Goal: Task Accomplishment & Management: Use online tool/utility

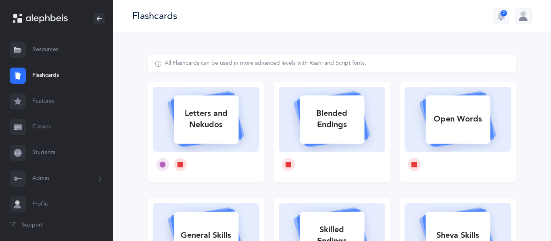
click at [213, 120] on div "Letters and Nekudos" at bounding box center [206, 119] width 64 height 32
select select
select select "single"
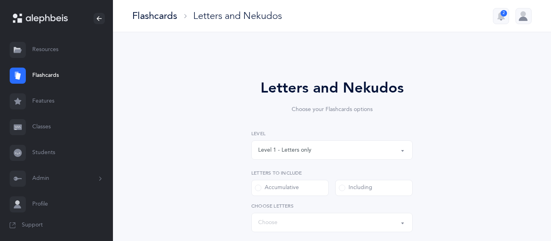
select select "27"
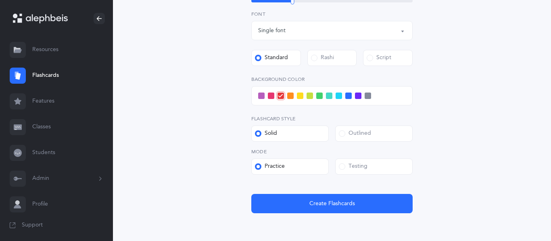
scroll to position [291, 0]
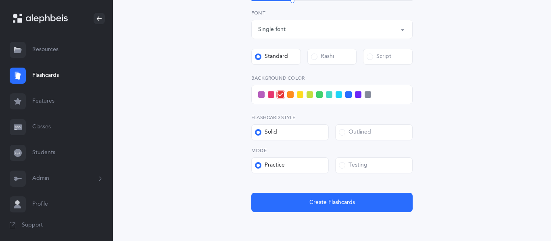
click at [343, 167] on span at bounding box center [342, 165] width 6 height 6
click at [0, 0] on input "Testing" at bounding box center [0, 0] width 0 height 0
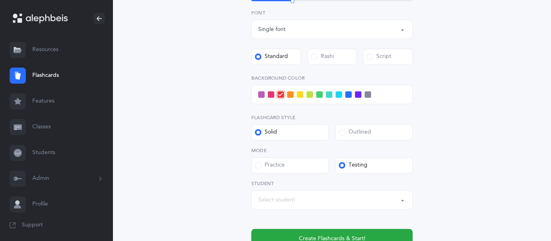
click at [270, 200] on div "Select student" at bounding box center [276, 200] width 37 height 8
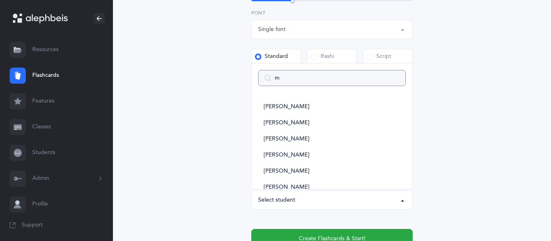
type input "mo"
select select
type input "mo"
click at [295, 187] on span "[PERSON_NAME]" at bounding box center [287, 187] width 46 height 7
select select "2943"
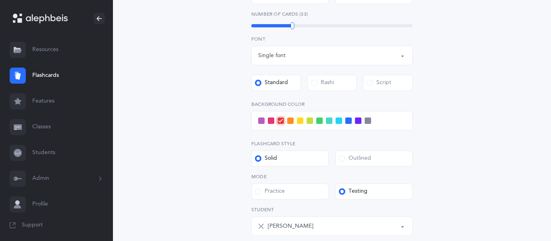
scroll to position [265, 0]
click at [260, 121] on span at bounding box center [261, 120] width 6 height 6
click at [0, 0] on input "checkbox" at bounding box center [0, 0] width 0 height 0
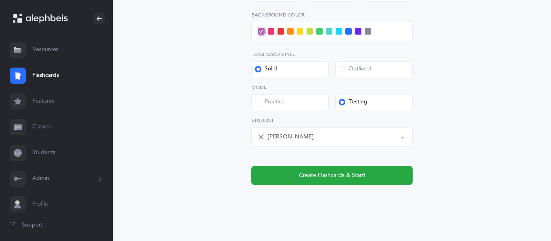
scroll to position [355, 0]
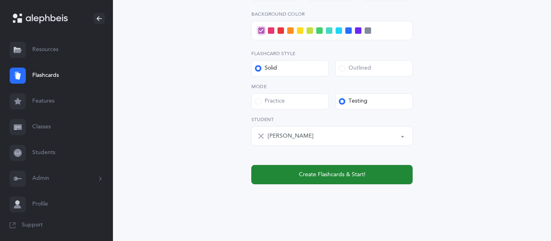
click at [277, 178] on button "Create Flashcards & Start!" at bounding box center [331, 174] width 161 height 19
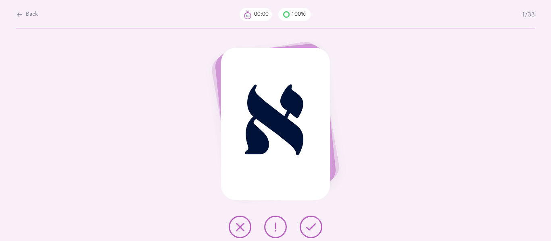
scroll to position [0, 0]
click at [310, 227] on icon at bounding box center [311, 228] width 10 height 10
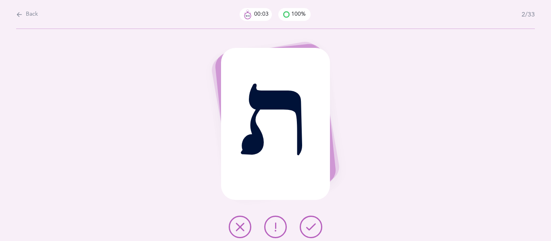
click at [310, 227] on icon at bounding box center [311, 228] width 10 height 10
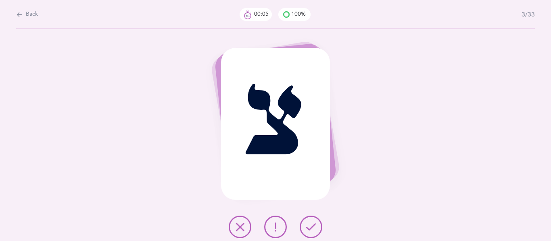
click at [310, 227] on icon at bounding box center [311, 228] width 10 height 10
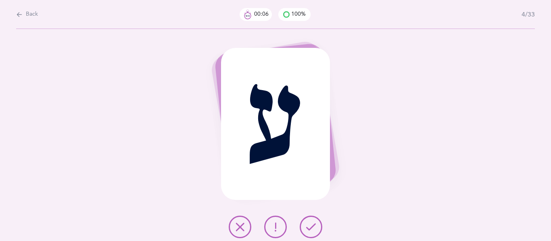
click at [310, 227] on icon at bounding box center [311, 228] width 10 height 10
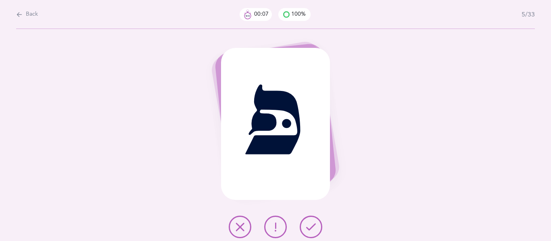
click at [310, 227] on icon at bounding box center [311, 228] width 10 height 10
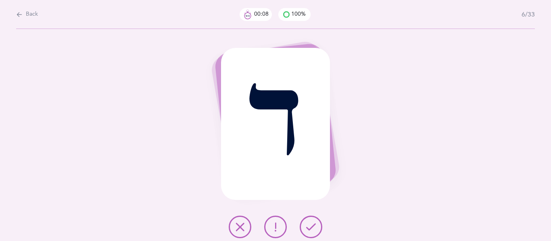
click at [310, 227] on icon at bounding box center [311, 228] width 10 height 10
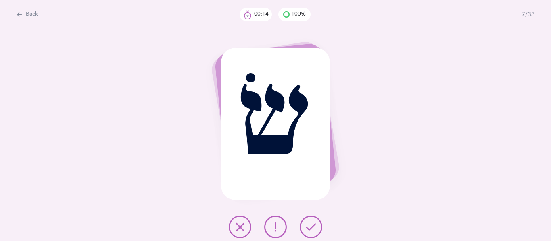
click at [278, 229] on icon at bounding box center [275, 228] width 10 height 10
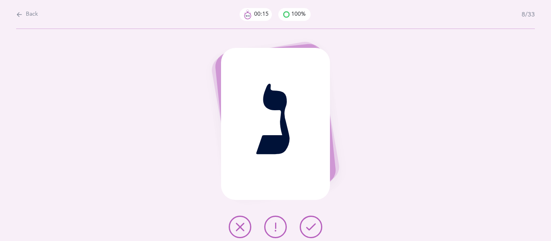
click at [306, 230] on icon at bounding box center [311, 228] width 10 height 10
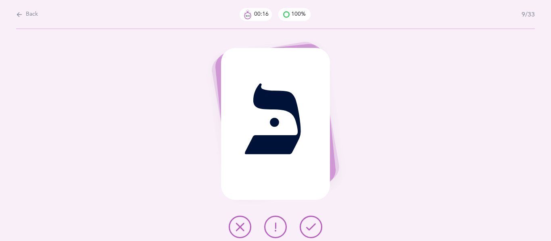
click at [306, 230] on icon at bounding box center [311, 228] width 10 height 10
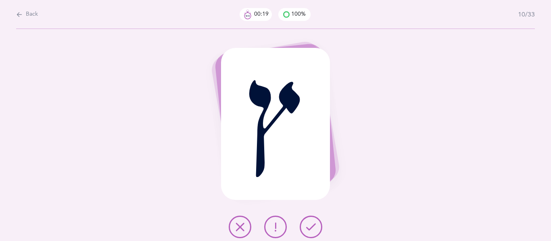
click at [306, 230] on icon at bounding box center [311, 228] width 10 height 10
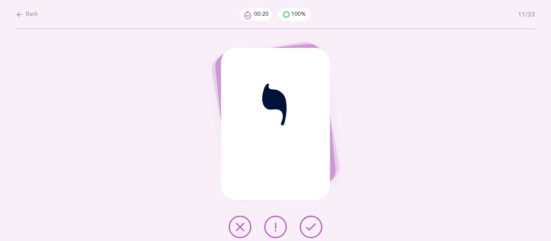
click at [306, 230] on icon at bounding box center [311, 228] width 10 height 10
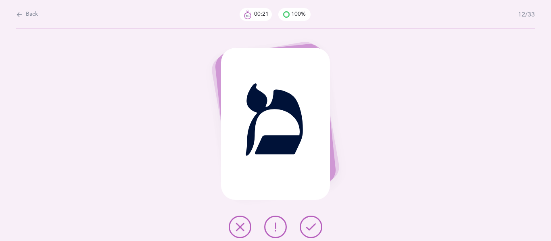
click at [306, 230] on icon at bounding box center [311, 228] width 10 height 10
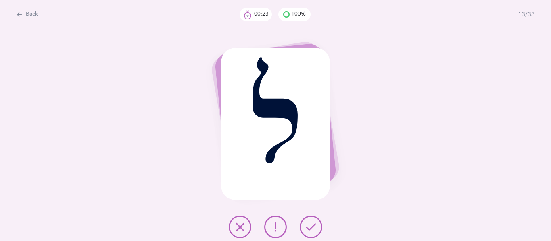
click at [306, 230] on icon at bounding box center [311, 228] width 10 height 10
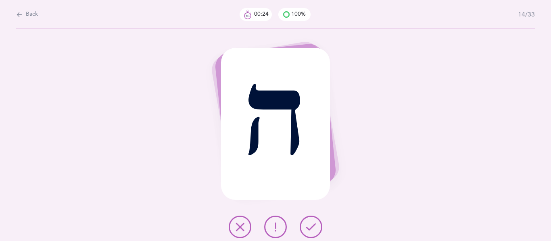
click at [306, 230] on icon at bounding box center [311, 228] width 10 height 10
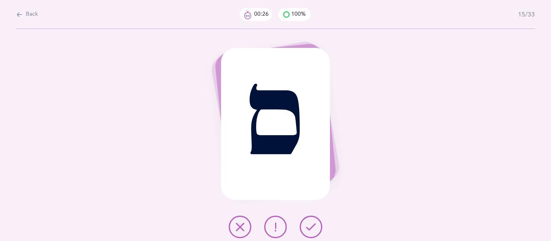
click at [306, 230] on icon at bounding box center [311, 228] width 10 height 10
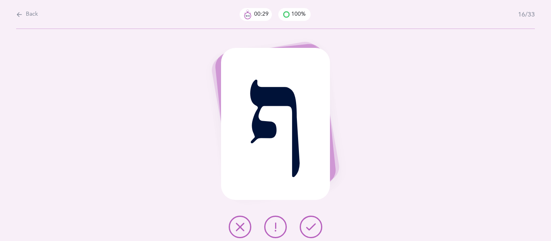
click at [306, 230] on icon at bounding box center [311, 228] width 10 height 10
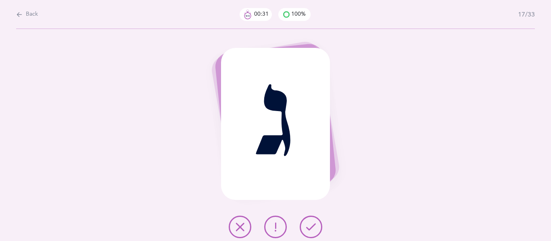
click at [306, 230] on icon at bounding box center [311, 228] width 10 height 10
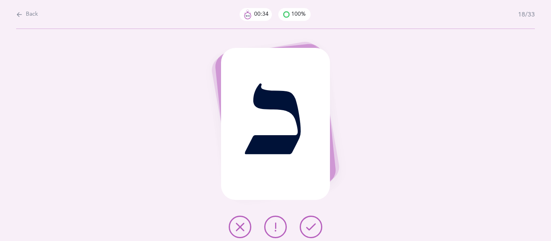
click at [306, 230] on icon at bounding box center [311, 228] width 10 height 10
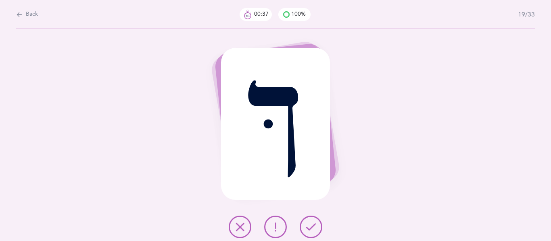
click at [306, 230] on icon at bounding box center [311, 228] width 10 height 10
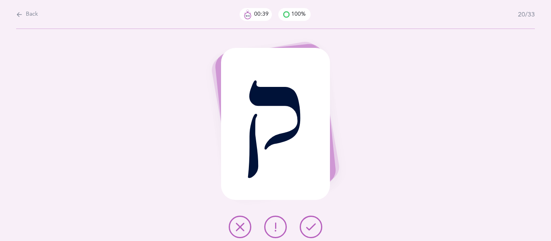
click at [306, 230] on icon at bounding box center [311, 228] width 10 height 10
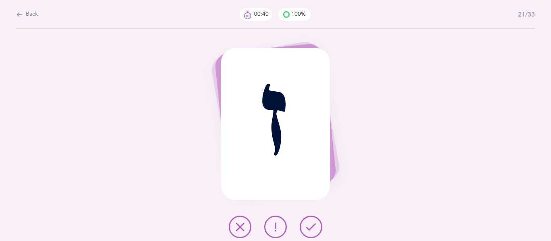
click at [306, 230] on icon at bounding box center [311, 228] width 10 height 10
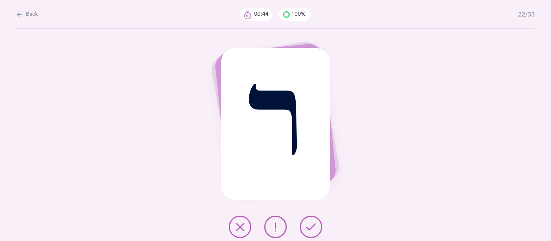
click at [306, 230] on icon at bounding box center [311, 228] width 10 height 10
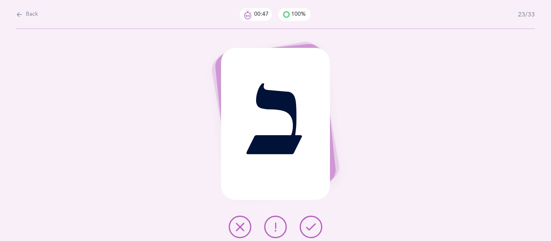
click at [306, 230] on icon at bounding box center [311, 228] width 10 height 10
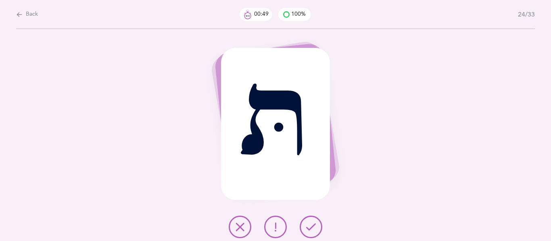
click at [306, 230] on icon at bounding box center [311, 228] width 10 height 10
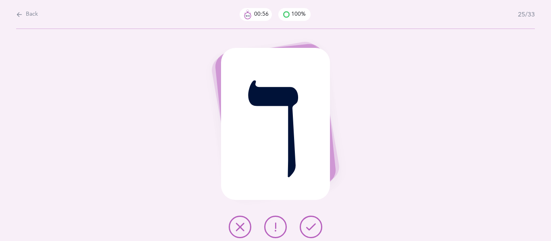
click at [306, 230] on icon at bounding box center [311, 228] width 10 height 10
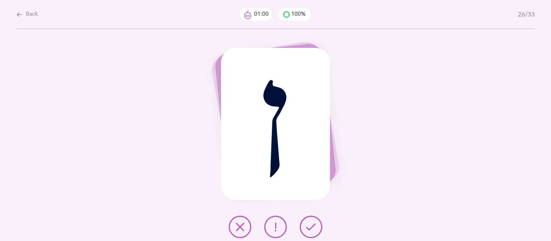
click at [306, 230] on icon at bounding box center [311, 228] width 10 height 10
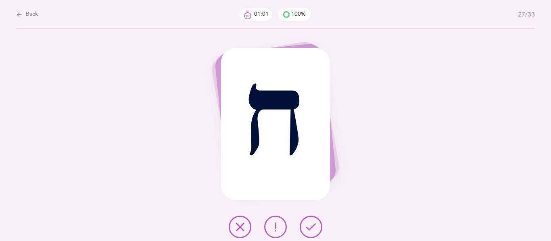
click at [306, 230] on icon at bounding box center [311, 228] width 10 height 10
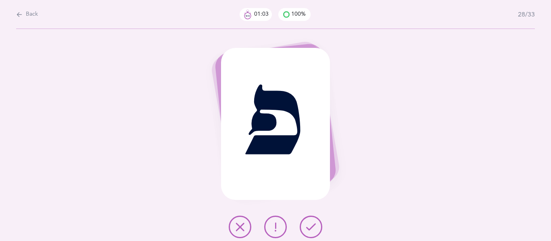
click at [306, 230] on icon at bounding box center [311, 228] width 10 height 10
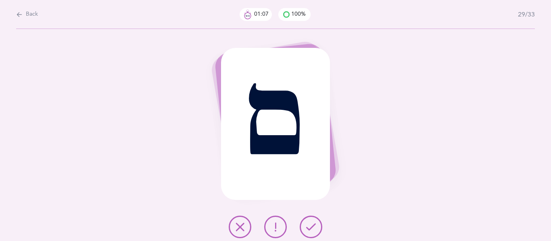
click at [306, 230] on icon at bounding box center [311, 228] width 10 height 10
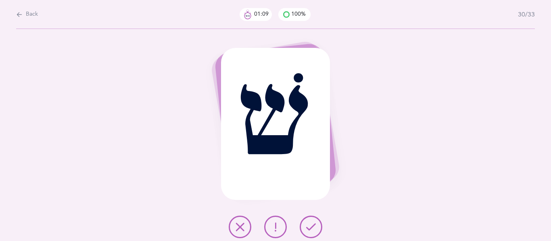
click at [306, 230] on icon at bounding box center [311, 228] width 10 height 10
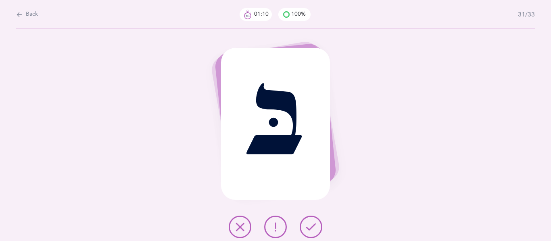
click at [306, 230] on icon at bounding box center [311, 228] width 10 height 10
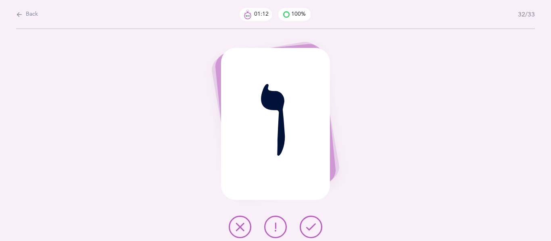
click at [306, 230] on icon at bounding box center [311, 228] width 10 height 10
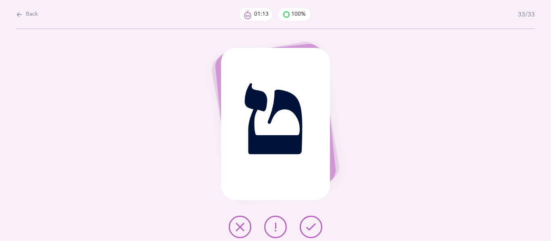
click at [306, 230] on icon at bounding box center [311, 228] width 10 height 10
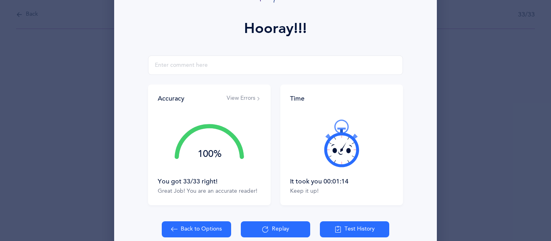
scroll to position [103, 0]
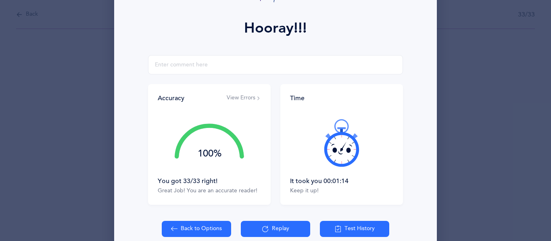
click at [205, 233] on button "Back to Options" at bounding box center [196, 229] width 69 height 16
select select "27"
select select "single"
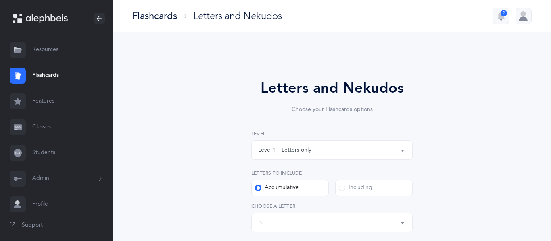
click at [402, 148] on button "Level 1 - Letters only" at bounding box center [331, 150] width 161 height 19
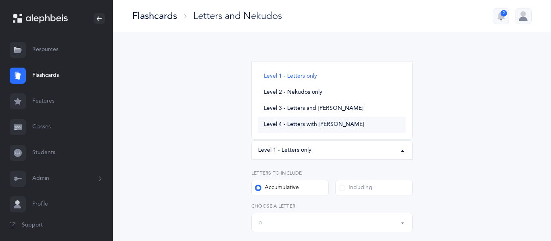
click at [293, 126] on span "Level 4 - Letters with [PERSON_NAME]" at bounding box center [314, 124] width 100 height 7
select select "4"
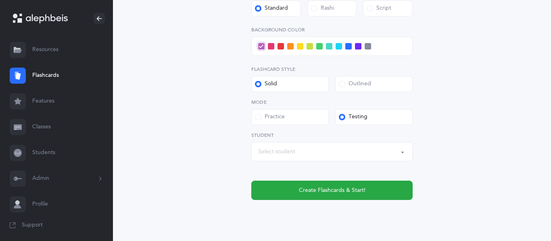
scroll to position [381, 0]
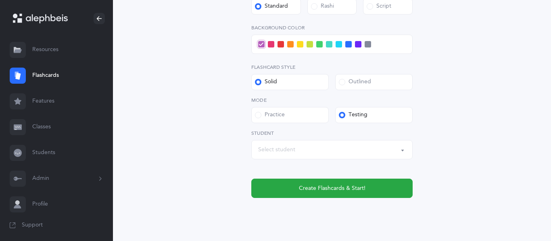
click at [401, 151] on button "Select student" at bounding box center [331, 149] width 161 height 19
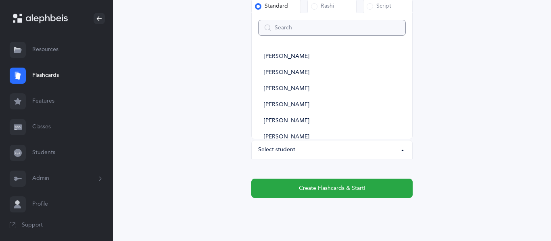
type input "m"
select select
type input "[PERSON_NAME]"
select select
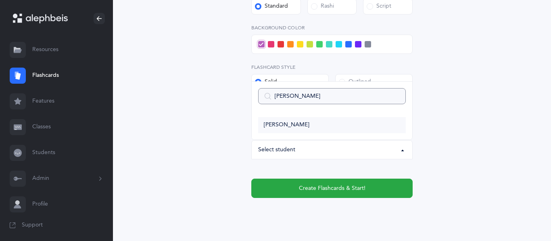
type input "[PERSON_NAME]"
click at [293, 124] on span "[PERSON_NAME]" at bounding box center [287, 125] width 46 height 7
select select "2943"
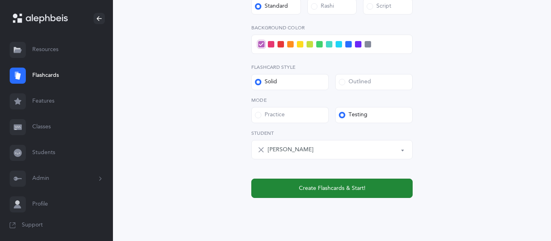
click at [306, 190] on span "Create Flashcards & Start!" at bounding box center [332, 189] width 67 height 8
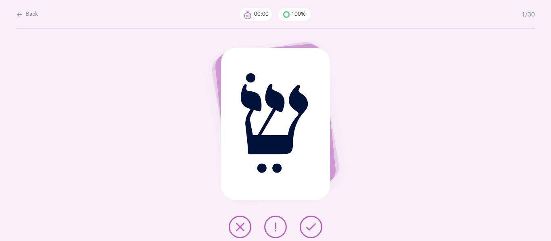
scroll to position [0, 0]
click at [304, 225] on button at bounding box center [310, 227] width 23 height 23
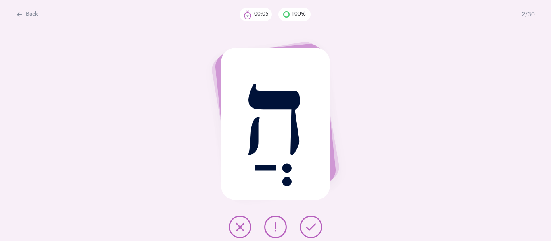
click at [304, 225] on button at bounding box center [310, 227] width 23 height 23
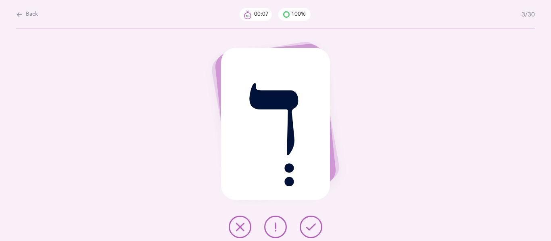
click at [304, 225] on button at bounding box center [310, 227] width 23 height 23
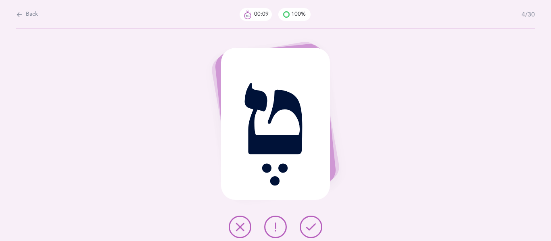
click at [304, 225] on button at bounding box center [310, 227] width 23 height 23
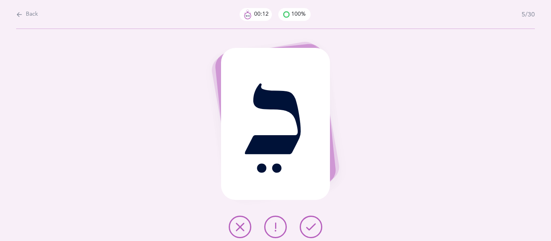
click at [304, 225] on button at bounding box center [310, 227] width 23 height 23
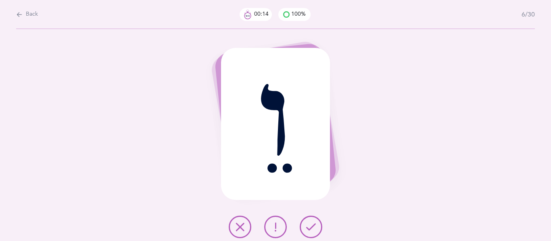
click at [304, 225] on button at bounding box center [310, 227] width 23 height 23
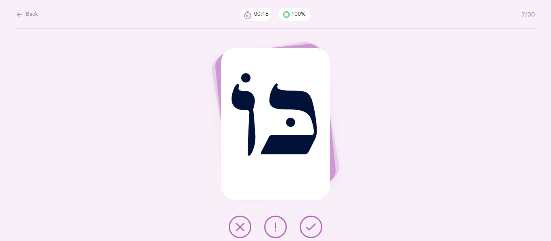
click at [304, 225] on button at bounding box center [310, 227] width 23 height 23
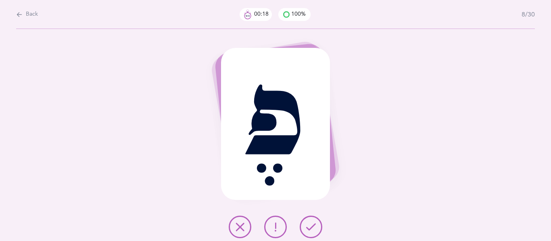
click at [304, 225] on button at bounding box center [310, 227] width 23 height 23
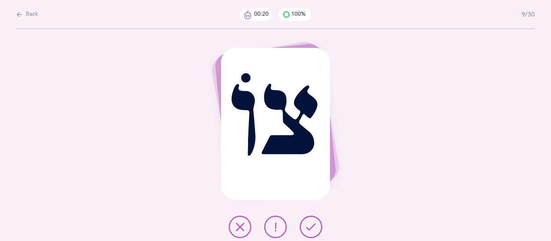
click at [304, 225] on button at bounding box center [310, 227] width 23 height 23
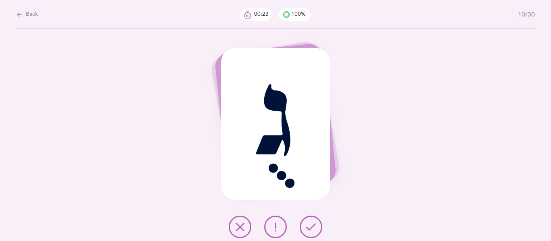
click at [304, 225] on button at bounding box center [310, 227] width 23 height 23
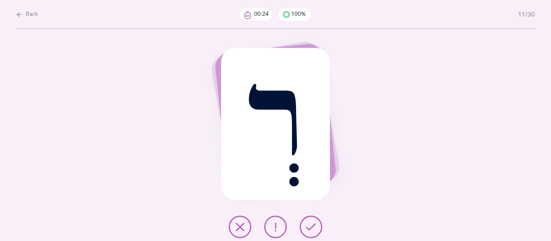
click at [304, 225] on button at bounding box center [310, 227] width 23 height 23
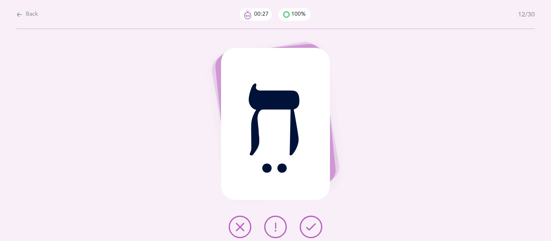
click at [304, 225] on button at bounding box center [310, 227] width 23 height 23
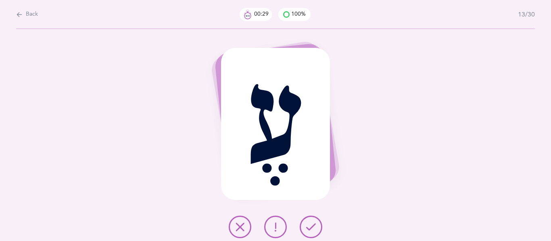
click at [304, 225] on button at bounding box center [310, 227] width 23 height 23
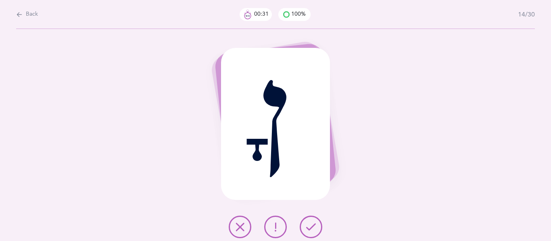
click at [304, 225] on button at bounding box center [310, 227] width 23 height 23
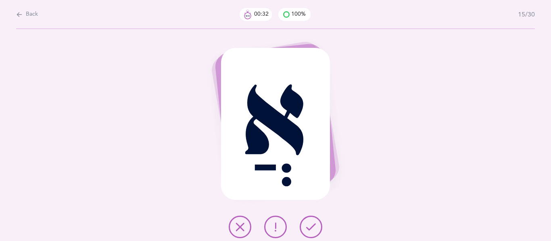
click at [304, 225] on button at bounding box center [310, 227] width 23 height 23
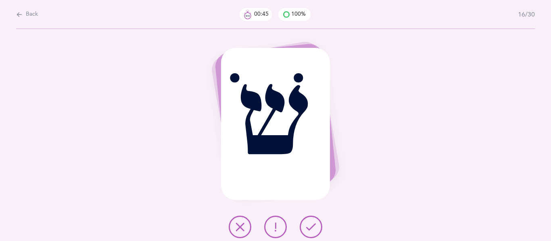
click at [277, 223] on icon at bounding box center [275, 228] width 10 height 10
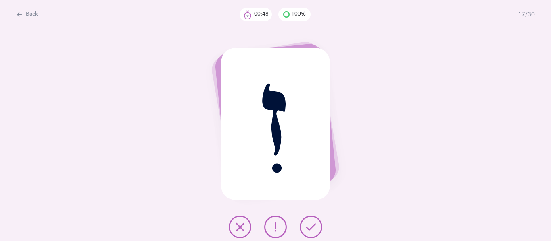
click at [303, 229] on button at bounding box center [310, 227] width 23 height 23
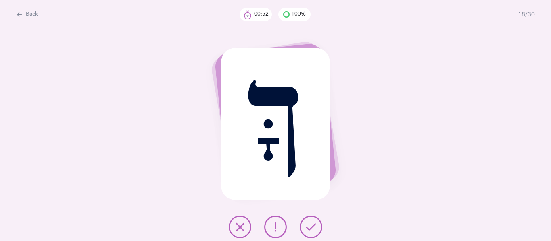
click at [303, 229] on button at bounding box center [310, 227] width 23 height 23
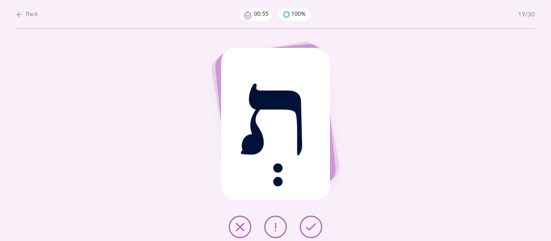
click at [303, 229] on button at bounding box center [310, 227] width 23 height 23
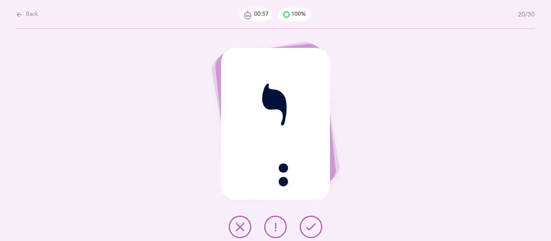
click at [303, 229] on button at bounding box center [310, 227] width 23 height 23
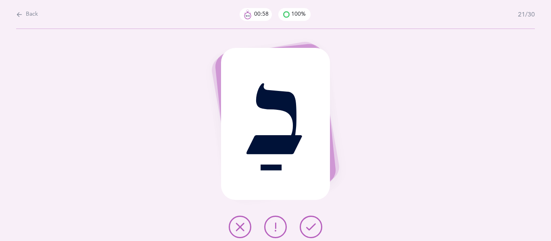
click at [303, 229] on button at bounding box center [310, 227] width 23 height 23
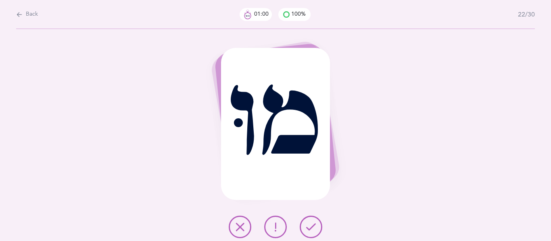
click at [303, 229] on button at bounding box center [310, 227] width 23 height 23
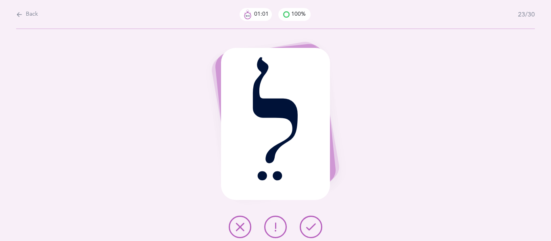
click at [303, 229] on button at bounding box center [310, 227] width 23 height 23
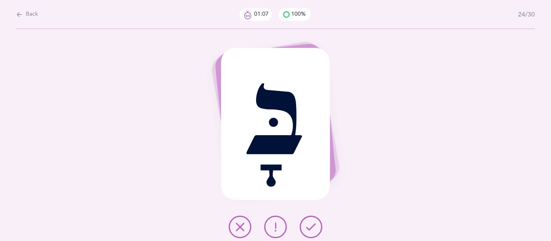
click at [270, 229] on icon at bounding box center [275, 228] width 10 height 10
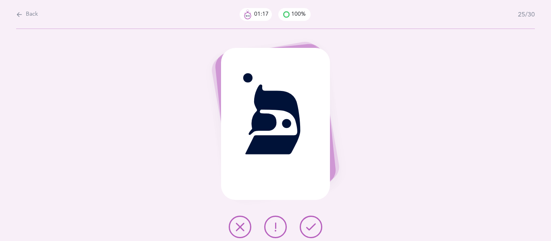
click at [272, 229] on icon at bounding box center [275, 228] width 10 height 10
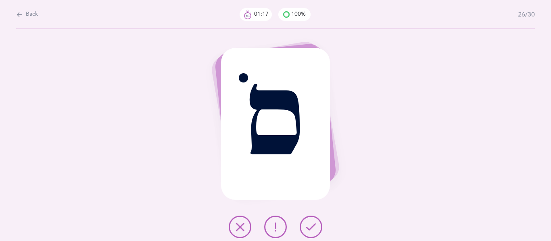
click at [272, 229] on icon at bounding box center [275, 228] width 10 height 10
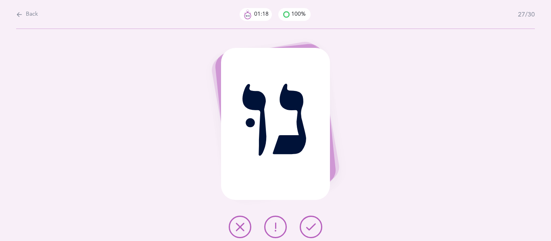
click at [276, 228] on icon at bounding box center [275, 228] width 10 height 10
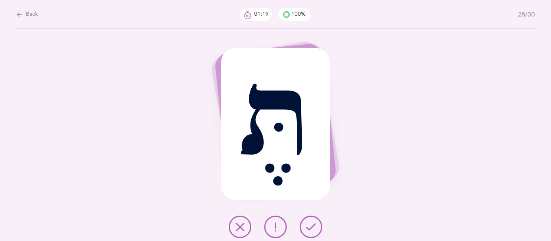
click at [276, 228] on icon at bounding box center [275, 228] width 10 height 10
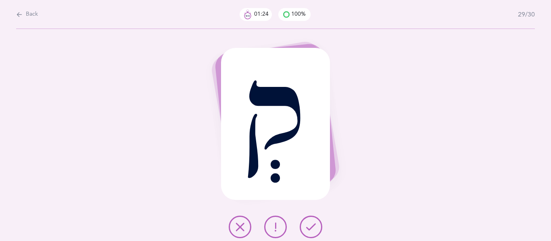
click at [306, 227] on icon at bounding box center [311, 228] width 10 height 10
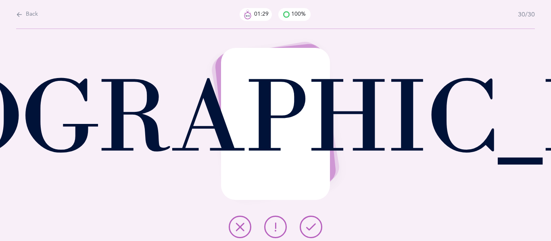
click at [306, 227] on icon at bounding box center [311, 228] width 10 height 10
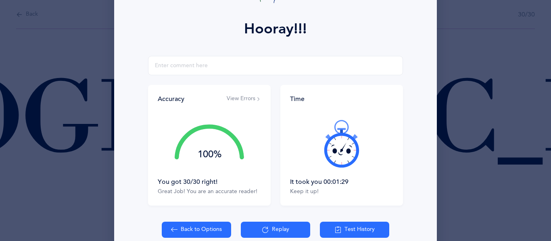
scroll to position [102, 0]
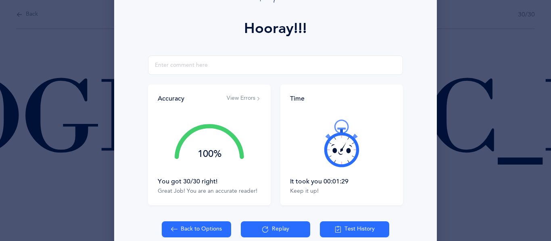
click at [181, 230] on button "Back to Options" at bounding box center [196, 230] width 69 height 16
select select "4"
select select "27"
select select "single"
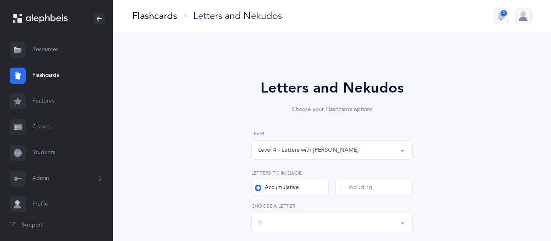
click at [401, 153] on button "Level 4 - Letters with [PERSON_NAME]" at bounding box center [331, 150] width 161 height 19
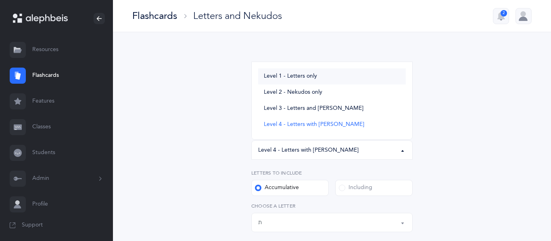
click at [287, 74] on span "Level 1 - Letters only" at bounding box center [290, 76] width 53 height 7
select select "1"
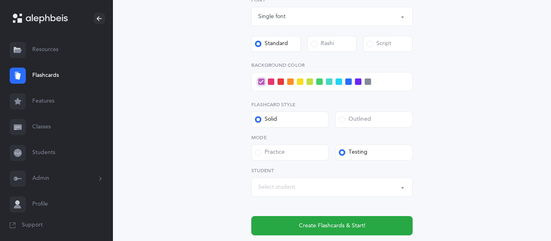
scroll to position [305, 0]
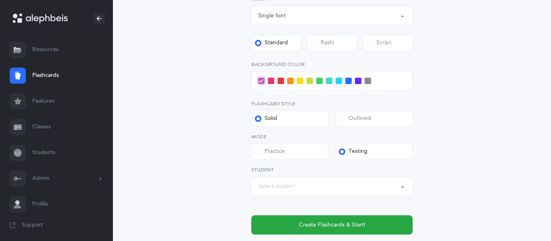
click at [257, 187] on button "Select student" at bounding box center [331, 186] width 161 height 19
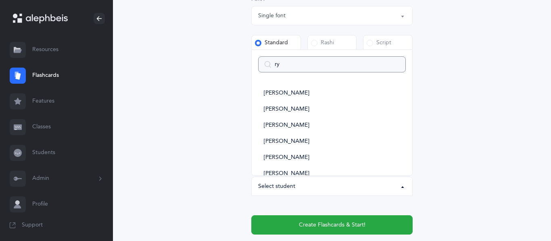
type input "rya"
select select
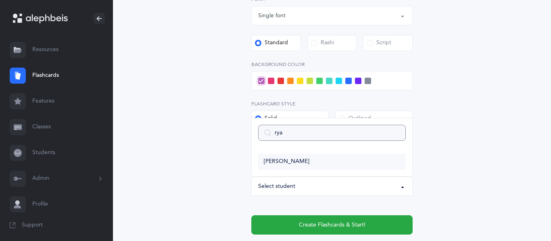
type input "rya"
click at [279, 160] on span "[PERSON_NAME]" at bounding box center [287, 161] width 46 height 7
select select "2635"
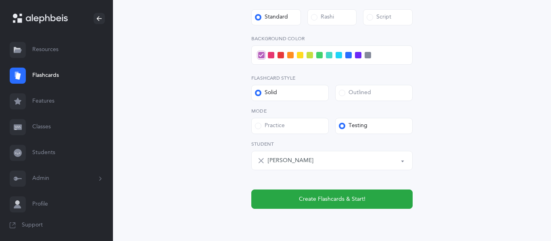
scroll to position [332, 0]
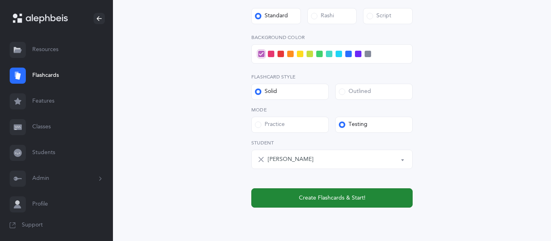
click at [343, 195] on span "Create Flashcards & Start!" at bounding box center [332, 198] width 67 height 8
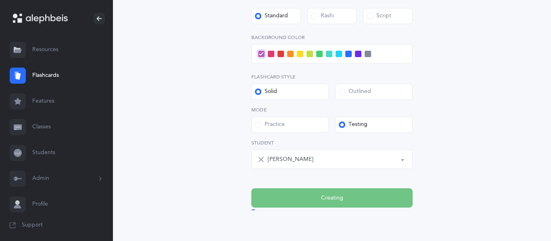
scroll to position [0, 0]
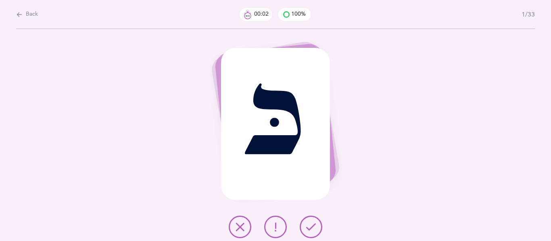
click at [315, 223] on icon at bounding box center [311, 228] width 10 height 10
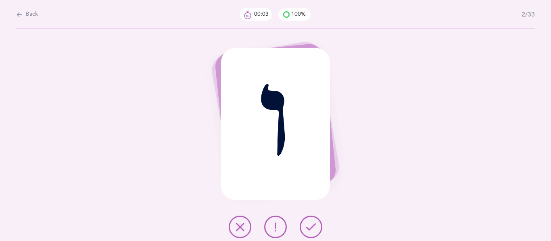
click at [315, 223] on icon at bounding box center [311, 228] width 10 height 10
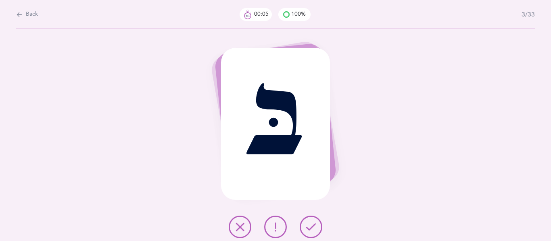
click at [315, 223] on icon at bounding box center [311, 228] width 10 height 10
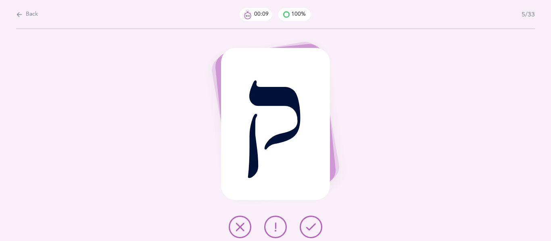
click at [315, 223] on icon at bounding box center [311, 228] width 10 height 10
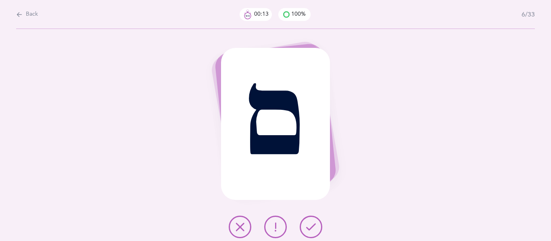
click at [315, 223] on icon at bounding box center [311, 228] width 10 height 10
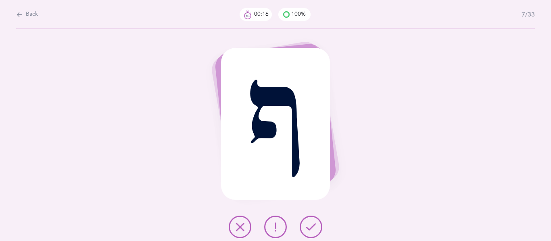
click at [315, 223] on icon at bounding box center [311, 228] width 10 height 10
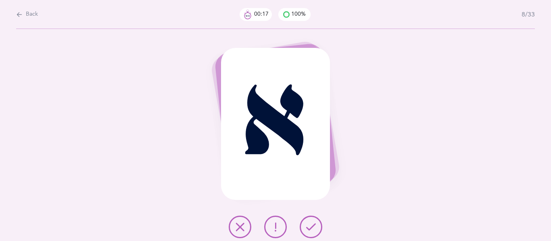
click at [315, 223] on icon at bounding box center [311, 228] width 10 height 10
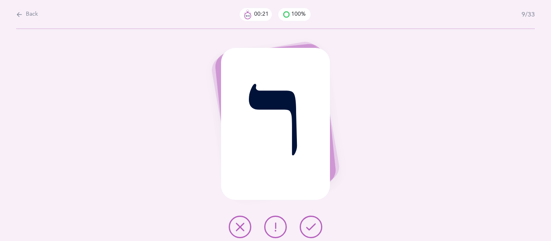
click at [315, 223] on icon at bounding box center [311, 228] width 10 height 10
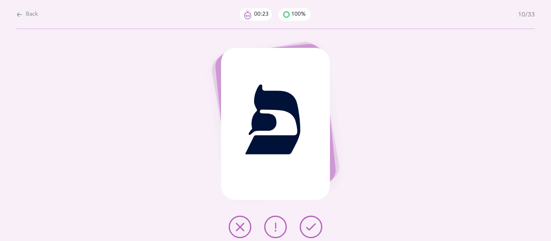
click at [315, 223] on icon at bounding box center [311, 228] width 10 height 10
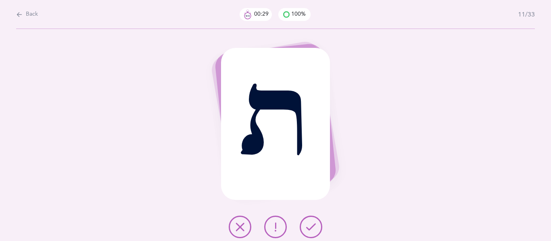
click at [276, 228] on icon at bounding box center [275, 228] width 10 height 10
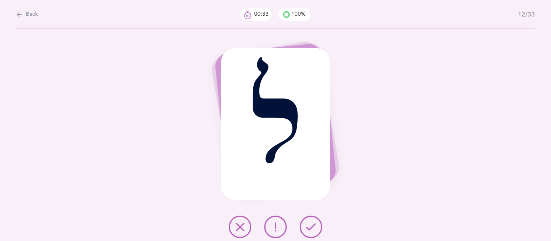
click at [310, 224] on icon at bounding box center [311, 228] width 10 height 10
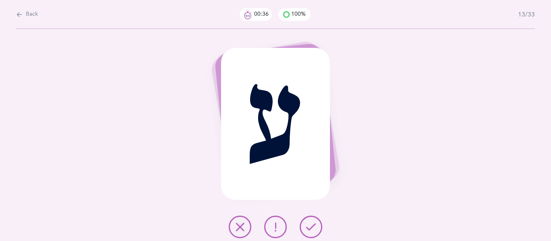
click at [310, 224] on icon at bounding box center [311, 228] width 10 height 10
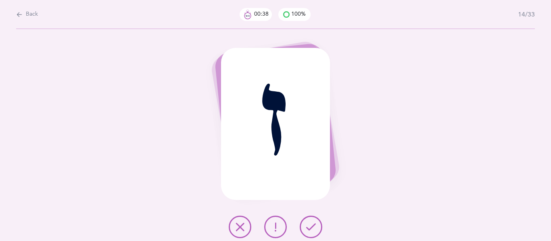
click at [310, 224] on icon at bounding box center [311, 228] width 10 height 10
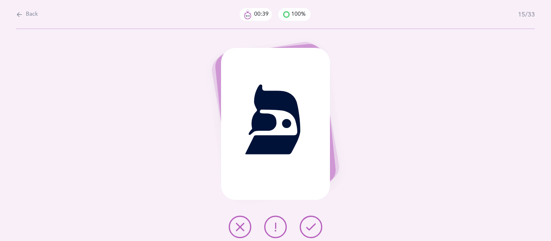
click at [310, 224] on icon at bounding box center [311, 228] width 10 height 10
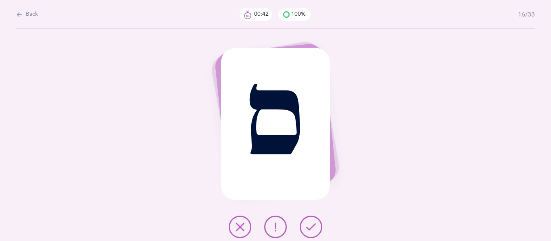
click at [310, 224] on icon at bounding box center [311, 228] width 10 height 10
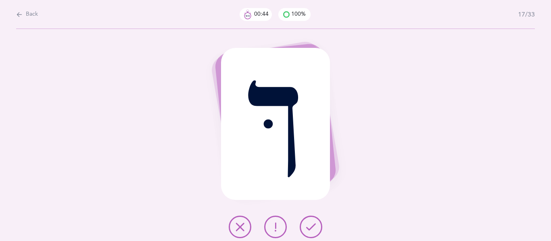
click at [310, 224] on icon at bounding box center [311, 228] width 10 height 10
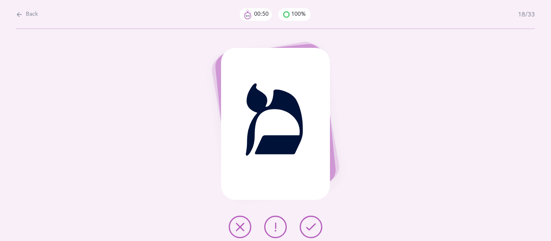
click at [310, 224] on icon at bounding box center [311, 228] width 10 height 10
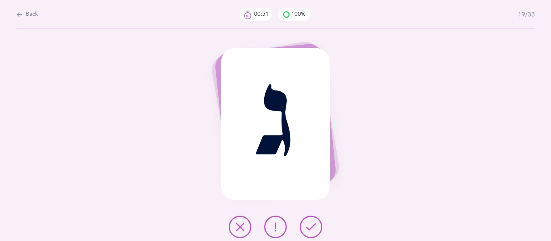
click at [310, 224] on icon at bounding box center [311, 228] width 10 height 10
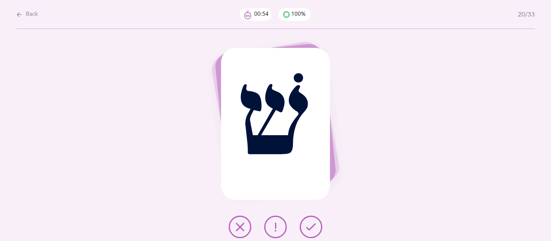
click at [310, 224] on icon at bounding box center [311, 228] width 10 height 10
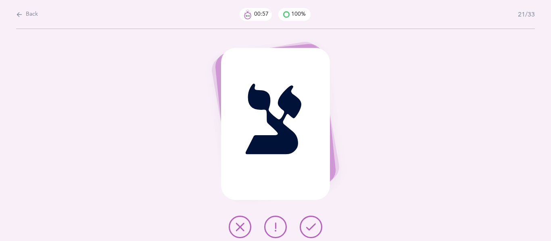
click at [310, 224] on icon at bounding box center [311, 228] width 10 height 10
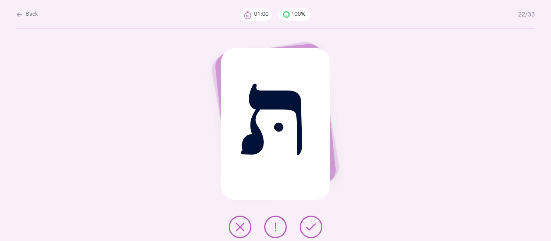
click at [310, 224] on icon at bounding box center [311, 228] width 10 height 10
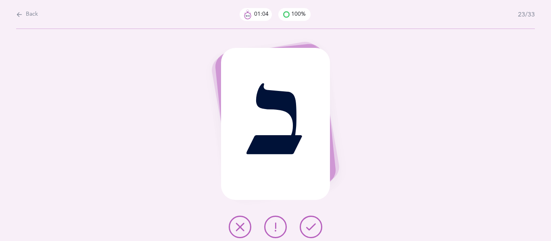
click at [266, 226] on button at bounding box center [275, 227] width 23 height 23
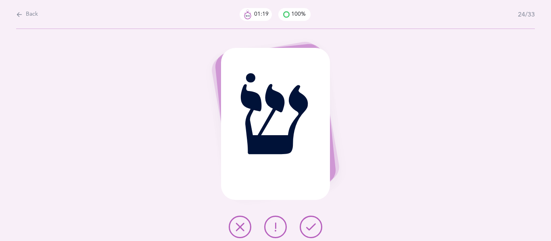
click at [274, 224] on icon at bounding box center [275, 228] width 10 height 10
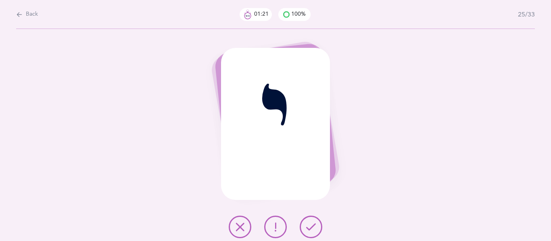
click at [307, 229] on icon at bounding box center [311, 228] width 10 height 10
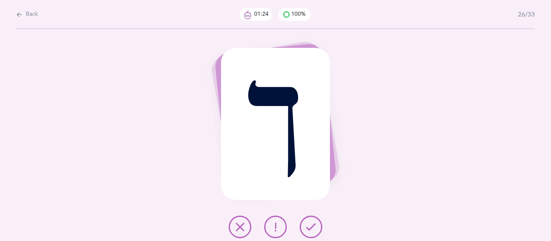
click at [307, 229] on icon at bounding box center [311, 228] width 10 height 10
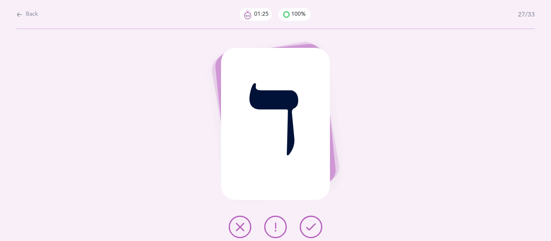
click at [307, 229] on icon at bounding box center [311, 228] width 10 height 10
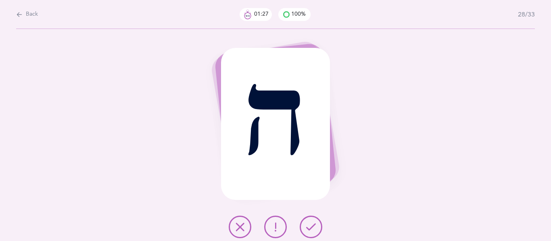
click at [307, 229] on icon at bounding box center [311, 228] width 10 height 10
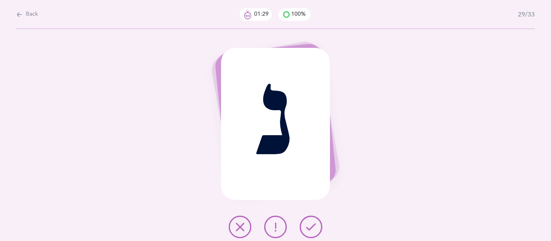
click at [307, 229] on icon at bounding box center [311, 228] width 10 height 10
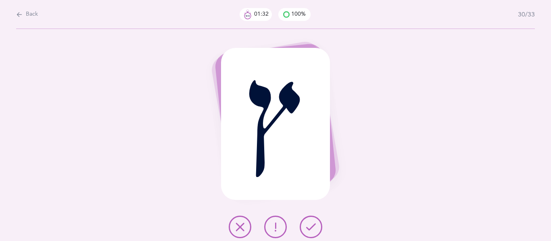
click at [307, 229] on icon at bounding box center [311, 228] width 10 height 10
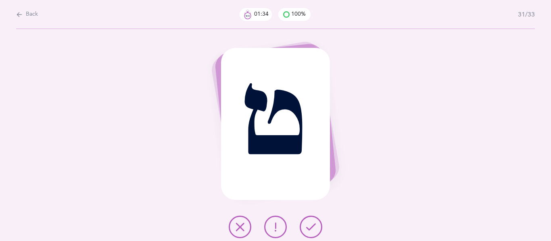
click at [307, 229] on icon at bounding box center [311, 228] width 10 height 10
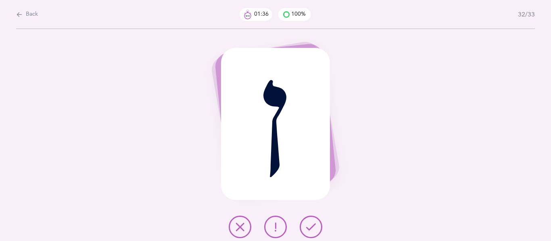
click at [307, 229] on icon at bounding box center [311, 228] width 10 height 10
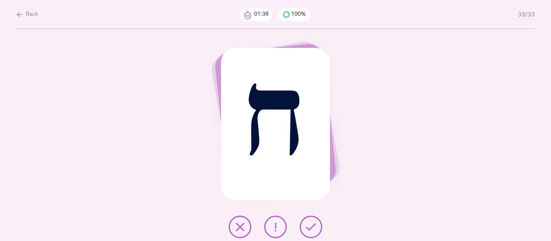
click at [307, 229] on icon at bounding box center [311, 228] width 10 height 10
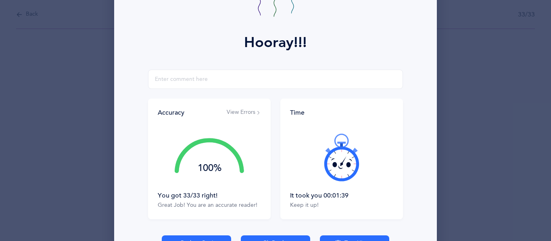
scroll to position [142, 0]
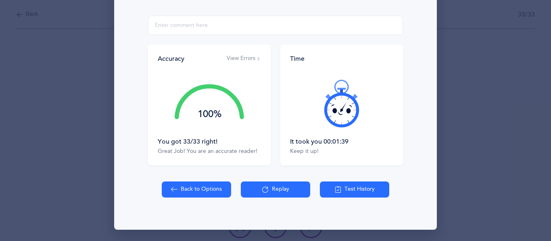
click at [182, 189] on button "Back to Options" at bounding box center [196, 190] width 69 height 16
select select "27"
select select "single"
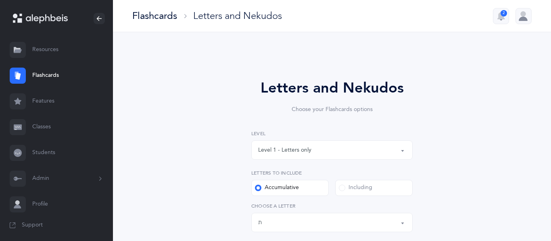
click at [403, 150] on button "Level 1 - Letters only" at bounding box center [331, 150] width 161 height 19
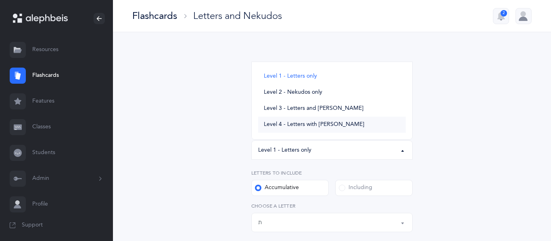
click at [279, 125] on span "Level 4 - Letters with [PERSON_NAME]" at bounding box center [314, 124] width 100 height 7
select select "4"
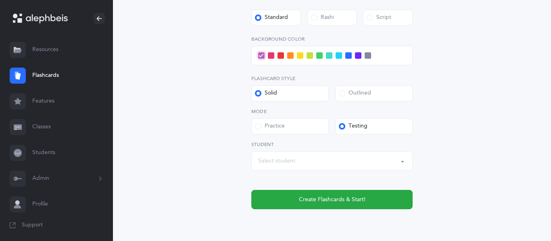
scroll to position [382, 0]
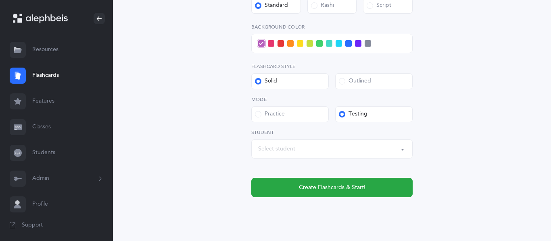
click at [277, 149] on div "Select student" at bounding box center [276, 149] width 37 height 8
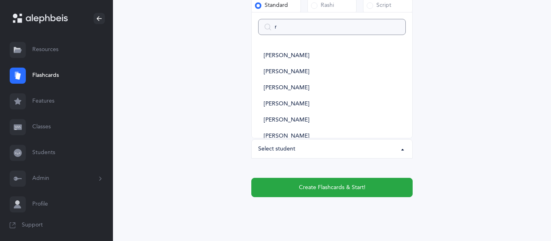
type input "ry"
select select
type input "rya"
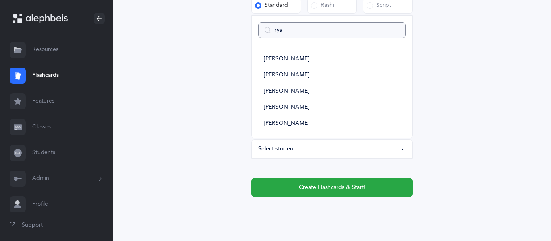
select select
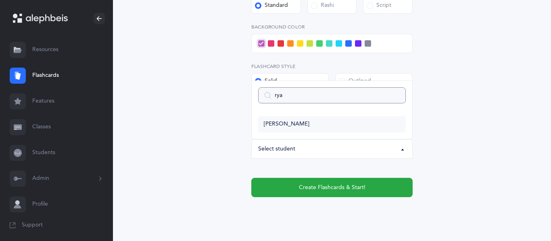
type input "rya"
click at [279, 123] on span "[PERSON_NAME]" at bounding box center [287, 124] width 46 height 7
select select "2635"
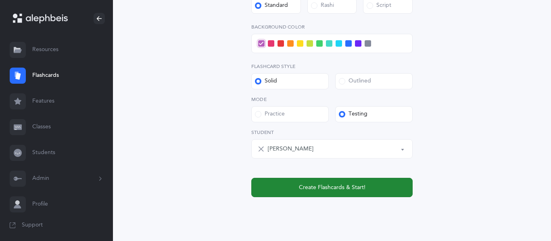
click at [293, 187] on button "Create Flashcards & Start!" at bounding box center [331, 187] width 161 height 19
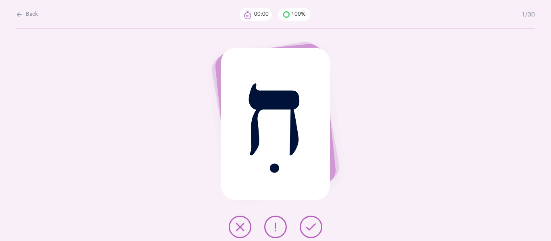
scroll to position [0, 0]
click at [309, 223] on icon at bounding box center [311, 228] width 10 height 10
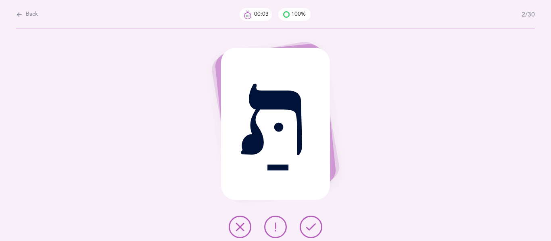
click at [309, 223] on icon at bounding box center [311, 228] width 10 height 10
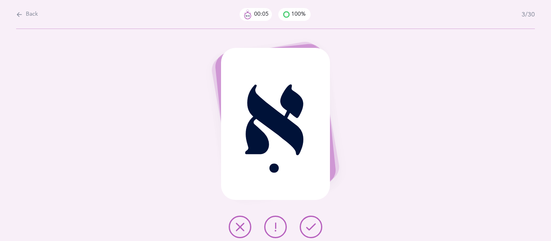
click at [309, 223] on icon at bounding box center [311, 228] width 10 height 10
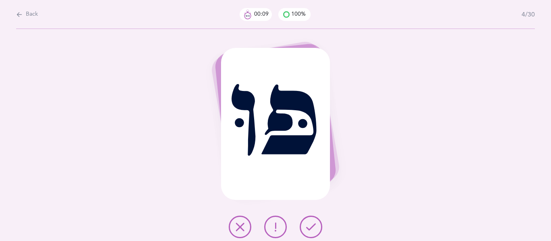
click at [281, 226] on button at bounding box center [275, 227] width 23 height 23
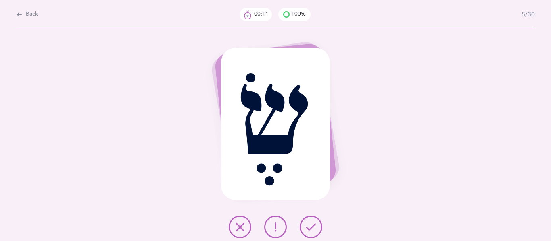
click at [309, 230] on icon at bounding box center [311, 228] width 10 height 10
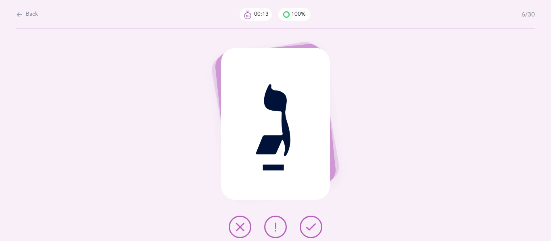
click at [309, 230] on icon at bounding box center [311, 228] width 10 height 10
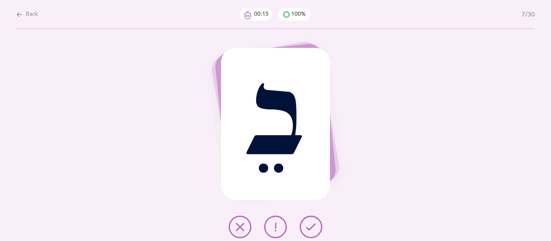
click at [309, 230] on icon at bounding box center [311, 228] width 10 height 10
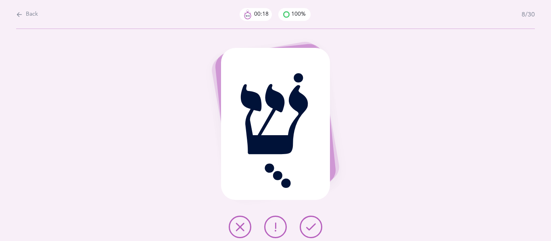
click at [309, 230] on icon at bounding box center [311, 228] width 10 height 10
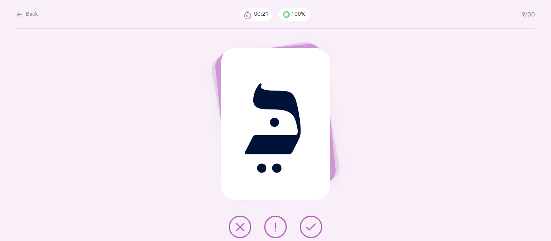
click at [309, 230] on icon at bounding box center [311, 228] width 10 height 10
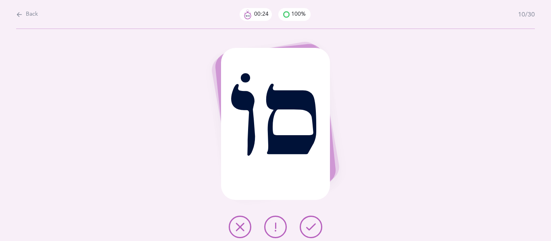
click at [309, 230] on icon at bounding box center [311, 228] width 10 height 10
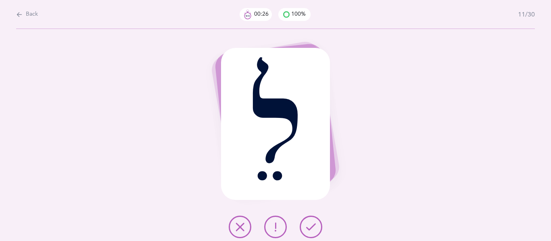
click at [309, 230] on icon at bounding box center [311, 228] width 10 height 10
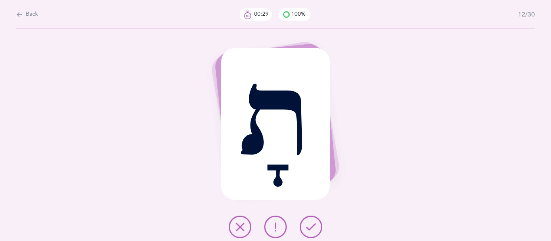
click at [309, 230] on icon at bounding box center [311, 228] width 10 height 10
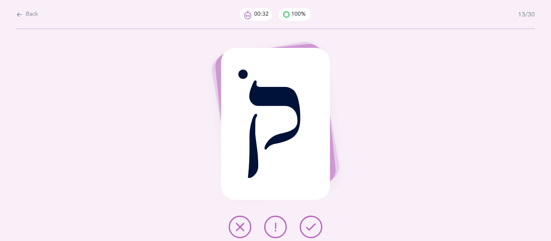
click at [309, 230] on icon at bounding box center [311, 228] width 10 height 10
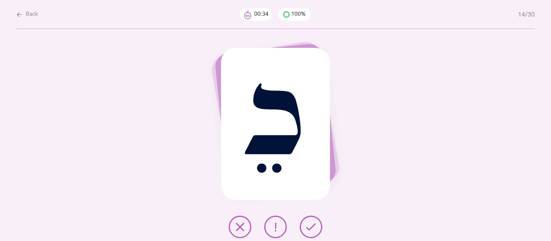
click at [309, 230] on icon at bounding box center [311, 228] width 10 height 10
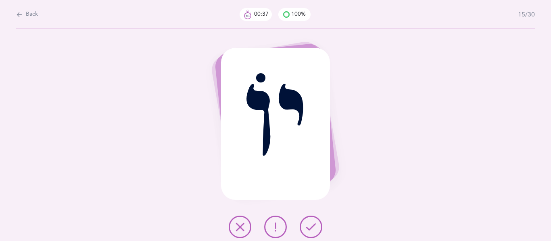
click at [309, 230] on icon at bounding box center [311, 228] width 10 height 10
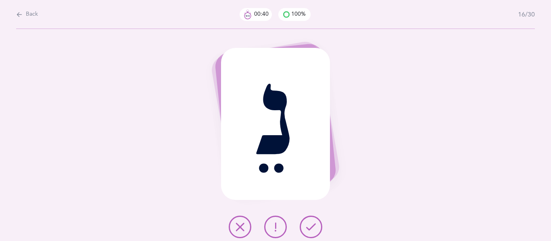
click at [309, 230] on icon at bounding box center [311, 228] width 10 height 10
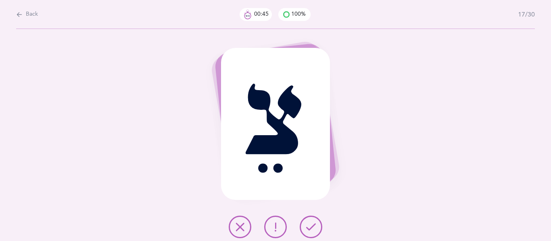
click at [309, 230] on icon at bounding box center [311, 228] width 10 height 10
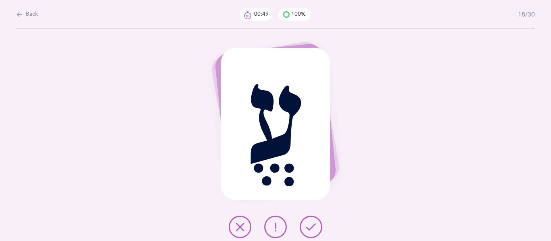
click at [309, 230] on icon at bounding box center [311, 228] width 10 height 10
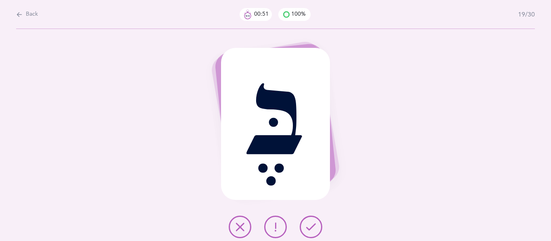
click at [309, 230] on icon at bounding box center [311, 228] width 10 height 10
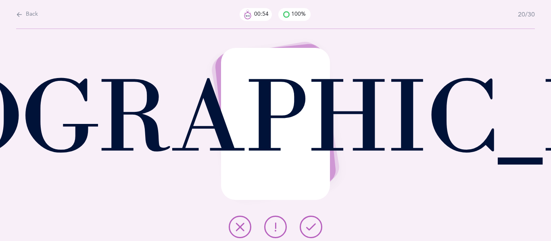
click at [309, 230] on icon at bounding box center [311, 228] width 10 height 10
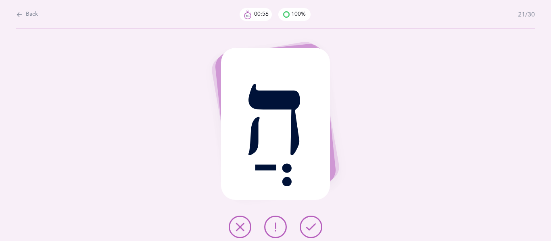
click at [309, 230] on icon at bounding box center [311, 228] width 10 height 10
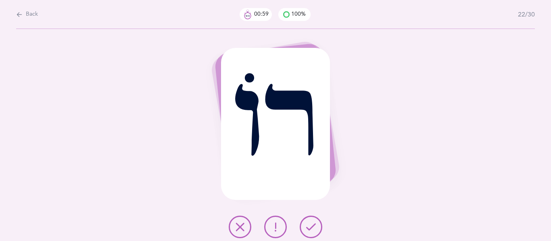
click at [309, 230] on icon at bounding box center [311, 228] width 10 height 10
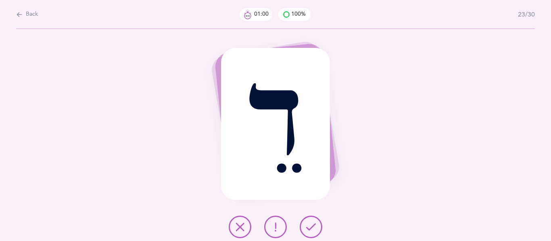
click at [309, 230] on icon at bounding box center [311, 228] width 10 height 10
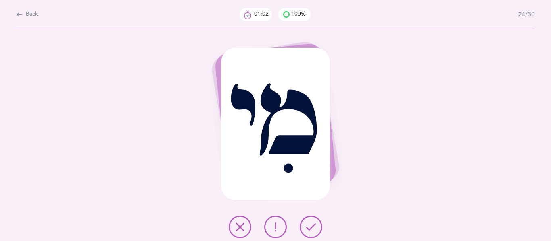
click at [309, 230] on icon at bounding box center [311, 228] width 10 height 10
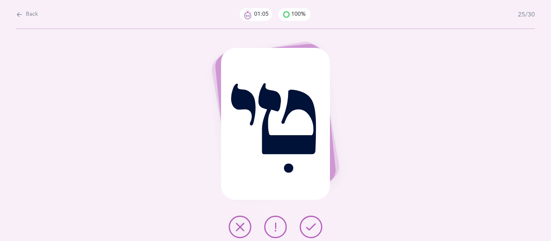
click at [309, 230] on icon at bounding box center [311, 228] width 10 height 10
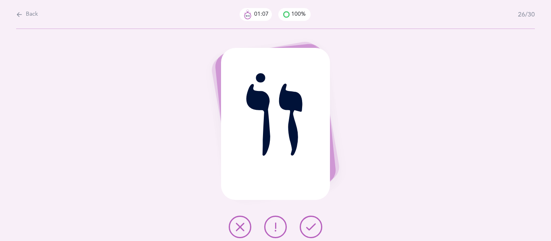
click at [309, 230] on icon at bounding box center [311, 228] width 10 height 10
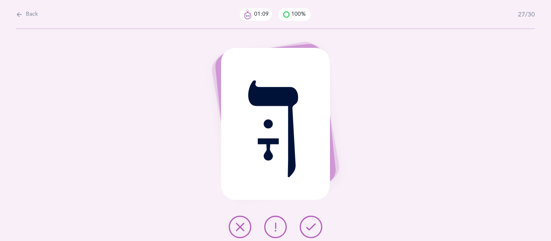
click at [309, 230] on icon at bounding box center [311, 228] width 10 height 10
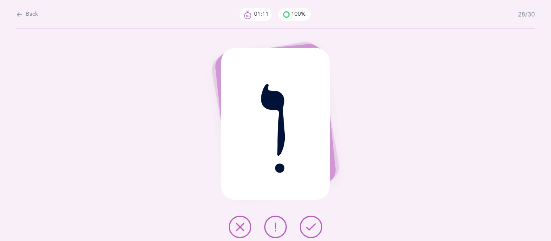
click at [309, 230] on icon at bounding box center [311, 228] width 10 height 10
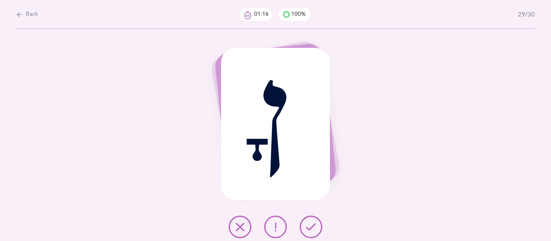
click at [309, 230] on icon at bounding box center [311, 228] width 10 height 10
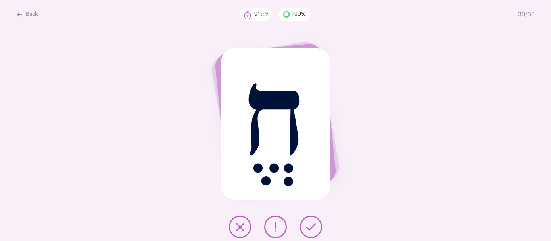
click at [309, 230] on icon at bounding box center [311, 228] width 10 height 10
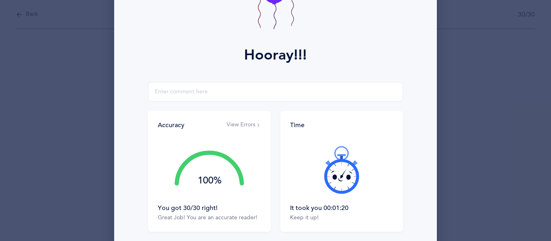
scroll to position [94, 0]
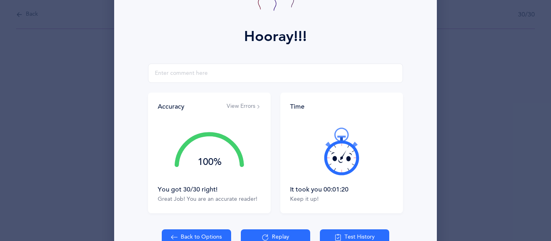
click at [216, 237] on button "Back to Options" at bounding box center [196, 238] width 69 height 16
select select "4"
select select "27"
select select "single"
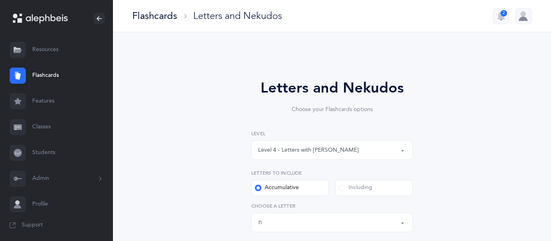
click at [399, 154] on button "Level 4 - Letters with [PERSON_NAME]" at bounding box center [331, 150] width 161 height 19
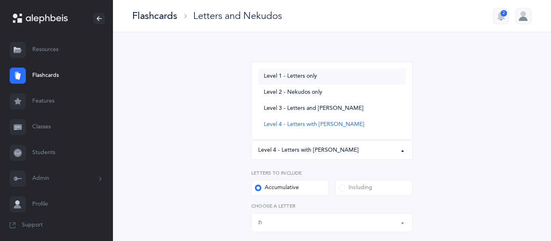
click at [305, 75] on span "Level 1 - Letters only" at bounding box center [290, 76] width 53 height 7
select select "1"
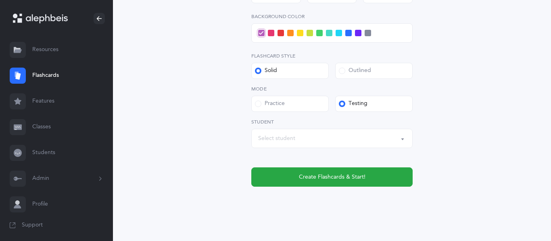
scroll to position [363, 0]
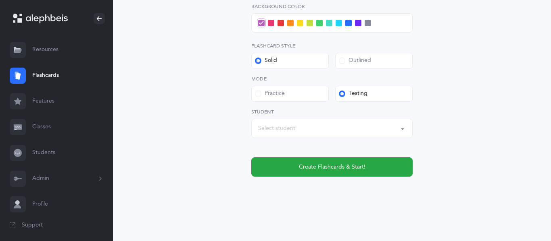
click at [292, 128] on div "Select student" at bounding box center [276, 129] width 37 height 8
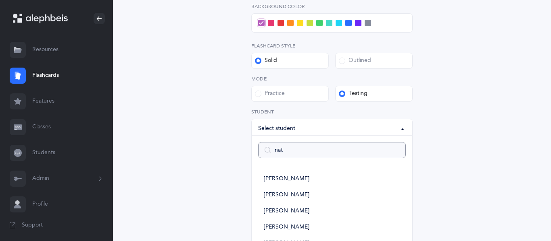
type input "nath"
select select
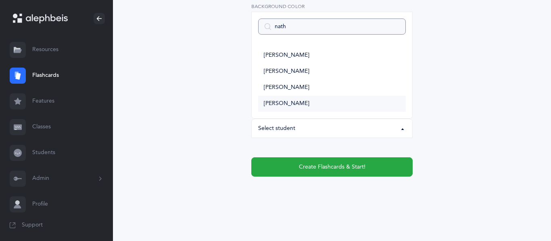
type input "nath"
click at [281, 105] on span "[PERSON_NAME]" at bounding box center [287, 103] width 46 height 7
select select "2953"
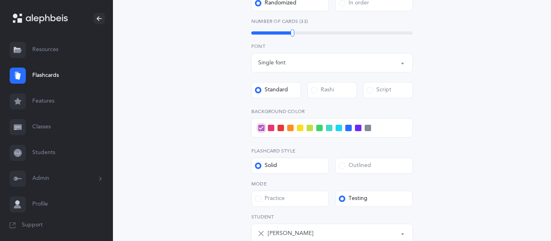
scroll to position [258, 0]
click at [356, 128] on span at bounding box center [358, 128] width 6 height 6
click at [0, 0] on input "checkbox" at bounding box center [0, 0] width 0 height 0
click at [337, 127] on span at bounding box center [338, 128] width 6 height 6
click at [0, 0] on input "checkbox" at bounding box center [0, 0] width 0 height 0
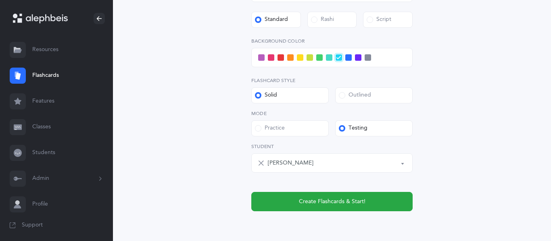
scroll to position [331, 0]
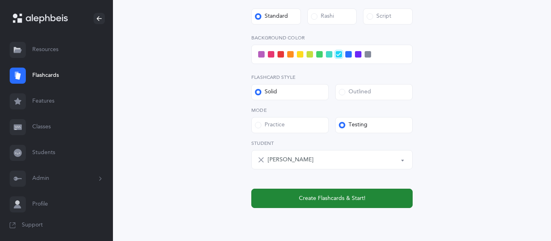
click at [349, 203] on button "Create Flashcards & Start!" at bounding box center [331, 198] width 161 height 19
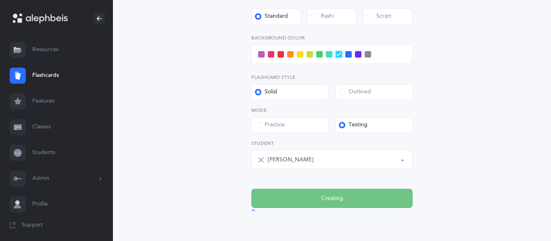
scroll to position [0, 0]
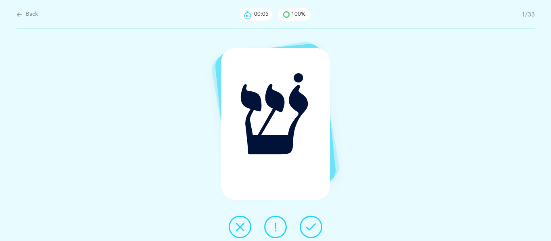
click at [312, 225] on icon at bounding box center [311, 228] width 10 height 10
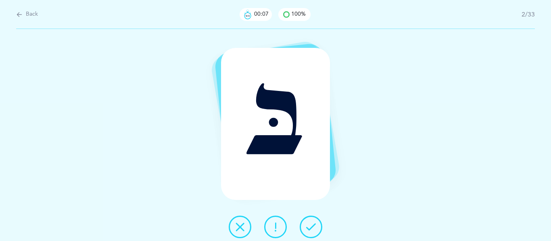
click at [312, 225] on icon at bounding box center [311, 228] width 10 height 10
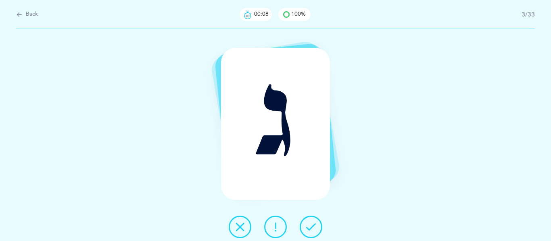
click at [312, 225] on icon at bounding box center [311, 228] width 10 height 10
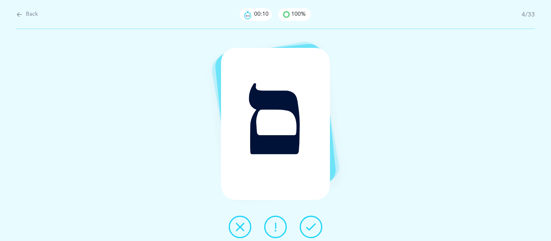
click at [312, 225] on icon at bounding box center [311, 228] width 10 height 10
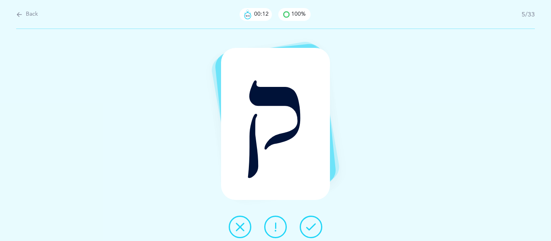
click at [312, 225] on icon at bounding box center [311, 228] width 10 height 10
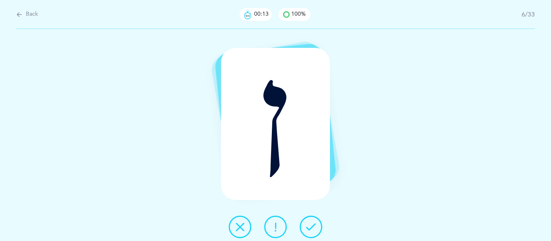
click at [312, 225] on icon at bounding box center [311, 228] width 10 height 10
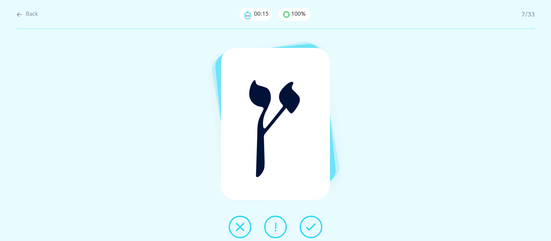
click at [312, 225] on icon at bounding box center [311, 228] width 10 height 10
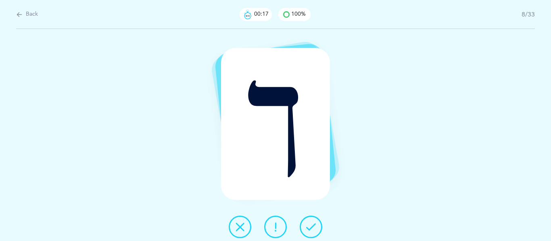
click at [312, 225] on icon at bounding box center [311, 228] width 10 height 10
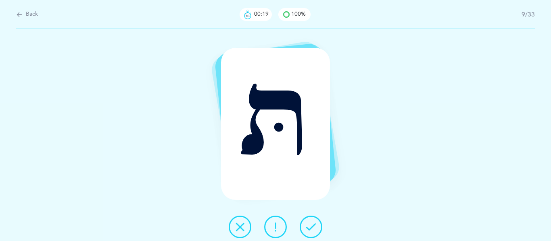
click at [312, 225] on icon at bounding box center [311, 228] width 10 height 10
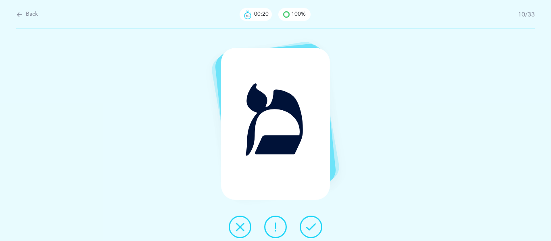
click at [312, 225] on icon at bounding box center [311, 228] width 10 height 10
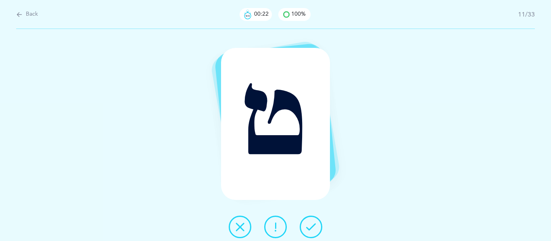
click at [312, 225] on icon at bounding box center [311, 228] width 10 height 10
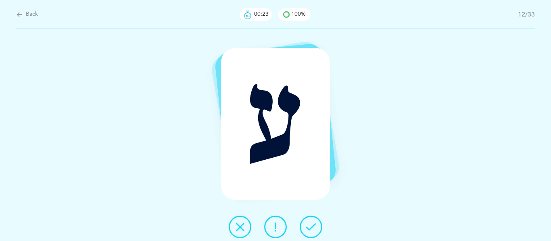
click at [312, 225] on icon at bounding box center [311, 228] width 10 height 10
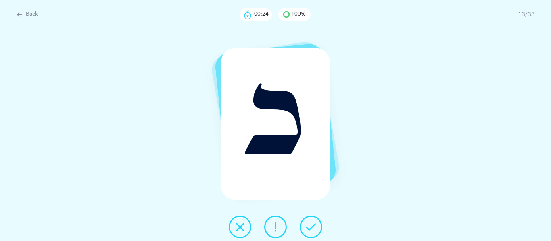
click at [312, 225] on icon at bounding box center [311, 228] width 10 height 10
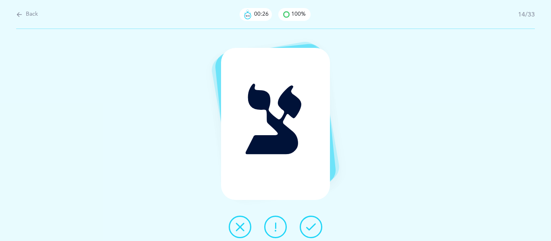
click at [312, 225] on icon at bounding box center [311, 228] width 10 height 10
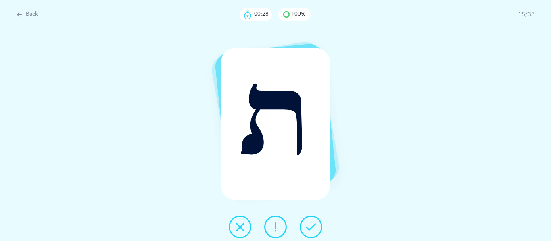
click at [312, 225] on icon at bounding box center [311, 228] width 10 height 10
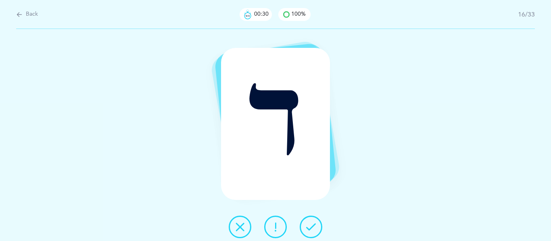
click at [312, 225] on icon at bounding box center [311, 228] width 10 height 10
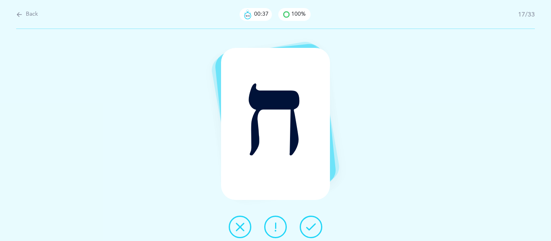
click at [312, 225] on icon at bounding box center [311, 228] width 10 height 10
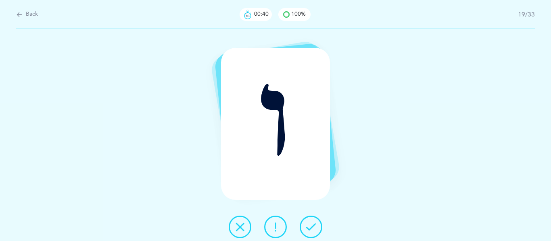
click at [312, 226] on icon at bounding box center [311, 228] width 10 height 10
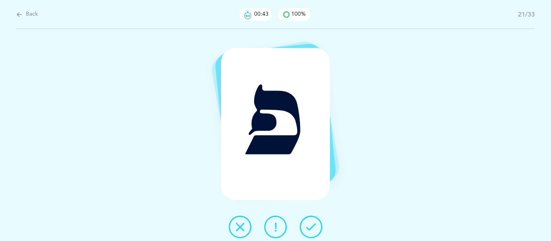
click at [312, 226] on icon at bounding box center [311, 228] width 10 height 10
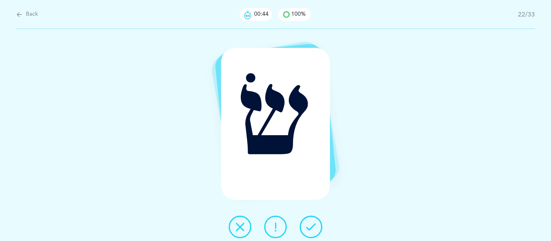
click at [312, 226] on icon at bounding box center [311, 228] width 10 height 10
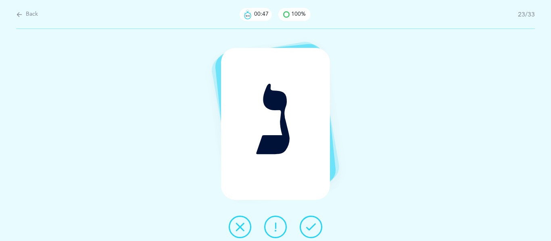
click at [312, 226] on icon at bounding box center [311, 228] width 10 height 10
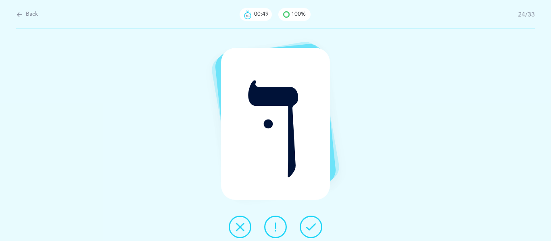
click at [312, 226] on icon at bounding box center [311, 228] width 10 height 10
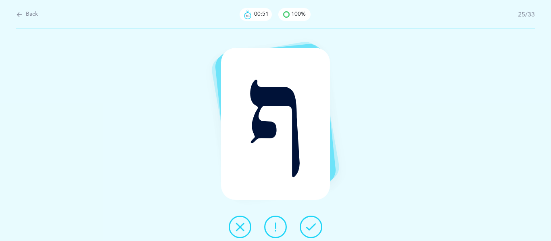
click at [312, 226] on icon at bounding box center [311, 228] width 10 height 10
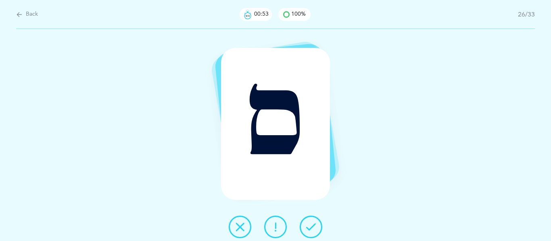
click at [312, 226] on icon at bounding box center [311, 228] width 10 height 10
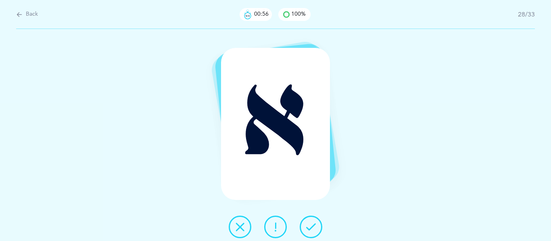
click at [312, 226] on icon at bounding box center [311, 228] width 10 height 10
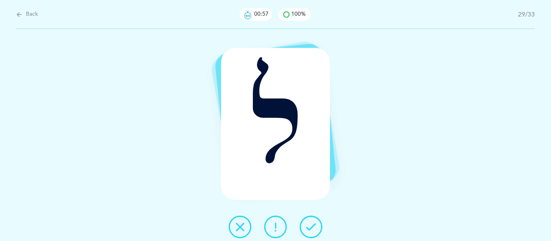
click at [312, 226] on icon at bounding box center [311, 228] width 10 height 10
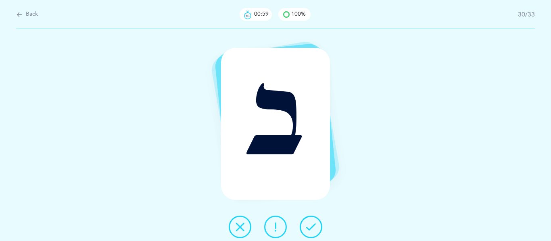
click at [312, 226] on icon at bounding box center [311, 228] width 10 height 10
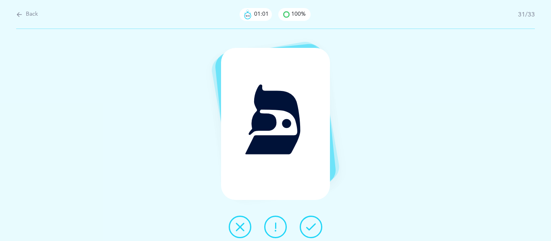
click at [312, 226] on icon at bounding box center [311, 228] width 10 height 10
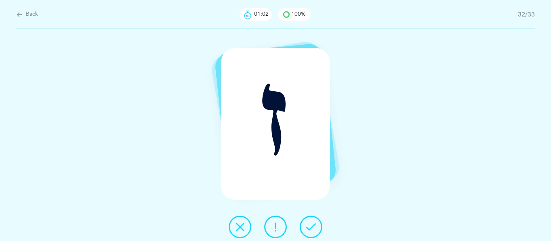
click at [312, 226] on icon at bounding box center [311, 228] width 10 height 10
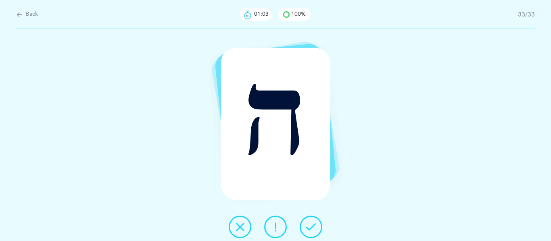
click at [312, 226] on icon at bounding box center [311, 228] width 10 height 10
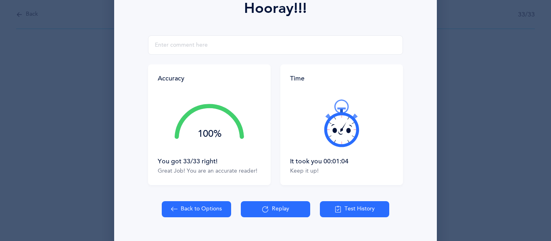
scroll to position [127, 0]
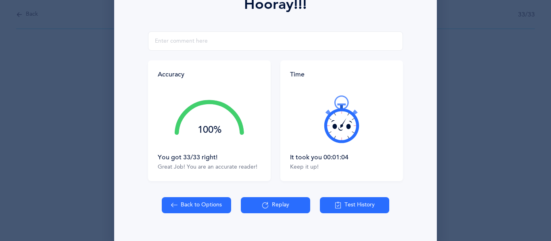
click at [181, 209] on button "Back to Options" at bounding box center [196, 206] width 69 height 16
select select "27"
select select "single"
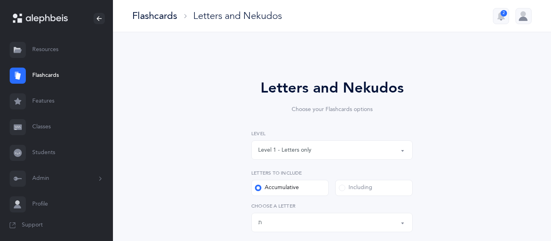
click at [401, 152] on button "Level 1 - Letters only" at bounding box center [331, 150] width 161 height 19
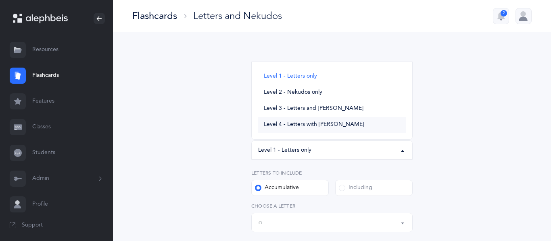
click at [345, 123] on link "Level 4 - Letters with [PERSON_NAME]" at bounding box center [332, 125] width 148 height 16
select select "4"
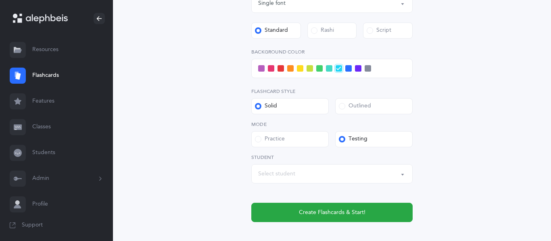
scroll to position [359, 0]
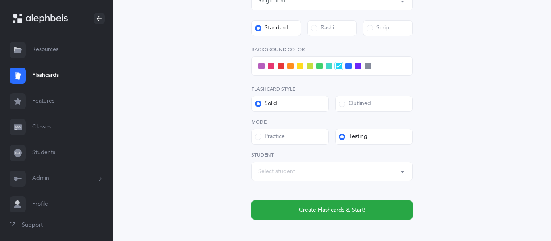
click at [286, 175] on div "Select student" at bounding box center [276, 172] width 37 height 8
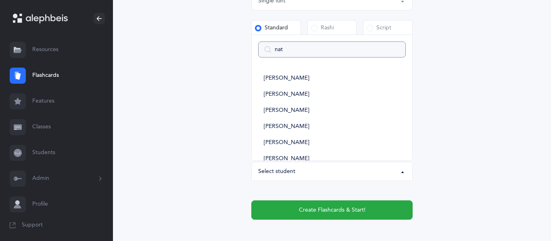
type input "nath"
select select
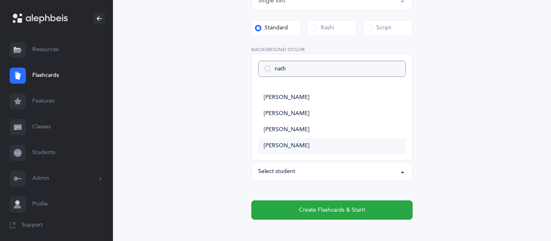
type input "nath"
click at [281, 145] on span "[PERSON_NAME]" at bounding box center [287, 146] width 46 height 7
select select "2953"
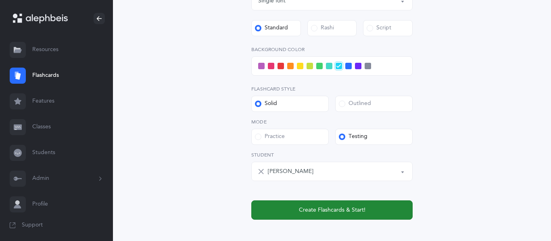
click at [333, 207] on span "Create Flashcards & Start!" at bounding box center [332, 210] width 67 height 8
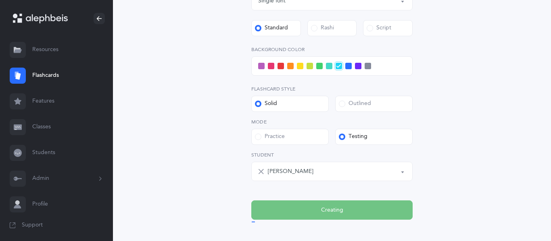
scroll to position [0, 0]
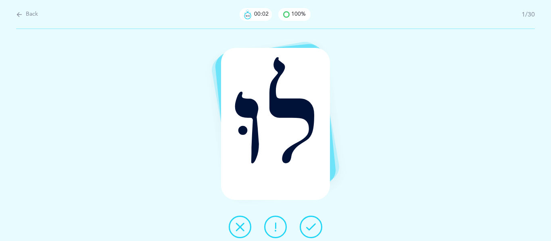
click at [312, 227] on icon at bounding box center [311, 228] width 10 height 10
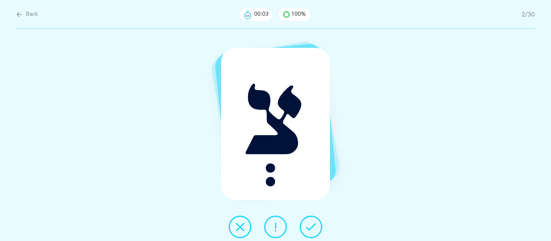
click at [312, 228] on icon at bounding box center [311, 228] width 10 height 10
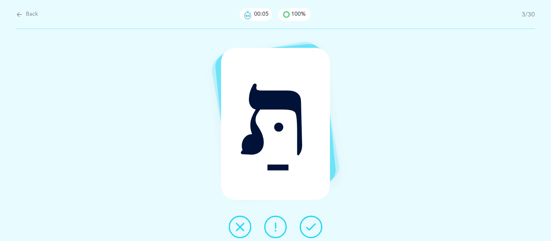
click at [312, 228] on icon at bounding box center [311, 228] width 10 height 10
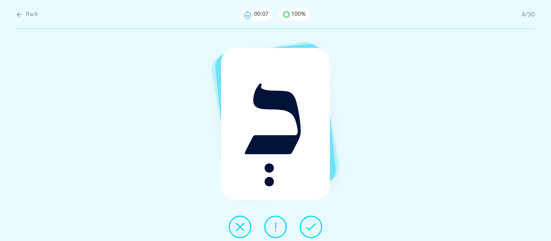
click at [312, 228] on icon at bounding box center [311, 228] width 10 height 10
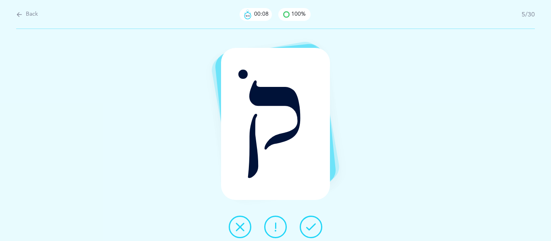
click at [312, 228] on icon at bounding box center [311, 228] width 10 height 10
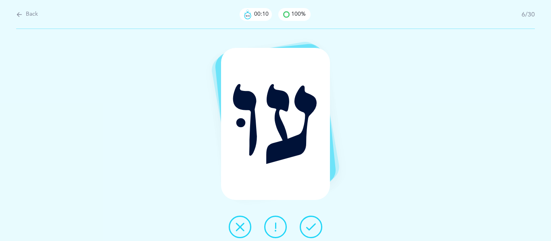
click at [312, 228] on icon at bounding box center [311, 228] width 10 height 10
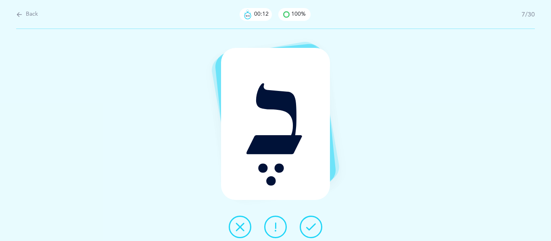
click at [312, 228] on icon at bounding box center [311, 228] width 10 height 10
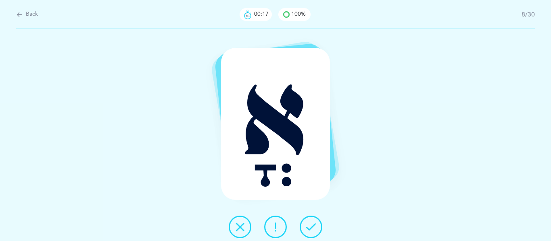
click at [312, 228] on icon at bounding box center [311, 228] width 10 height 10
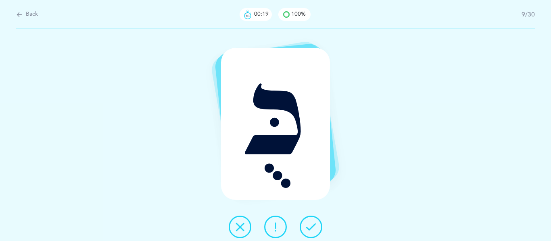
click at [312, 228] on icon at bounding box center [311, 228] width 10 height 10
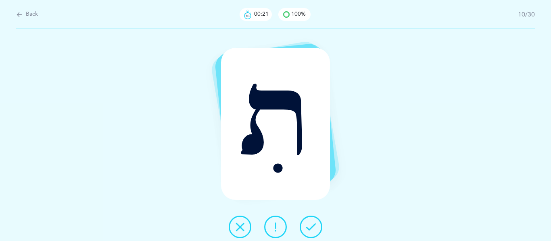
click at [312, 228] on icon at bounding box center [311, 228] width 10 height 10
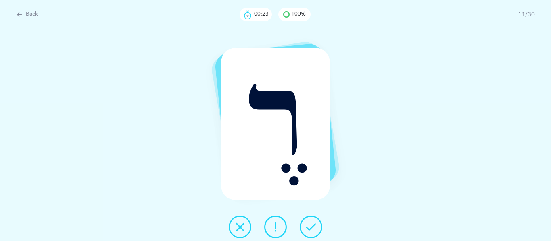
click at [312, 228] on icon at bounding box center [311, 228] width 10 height 10
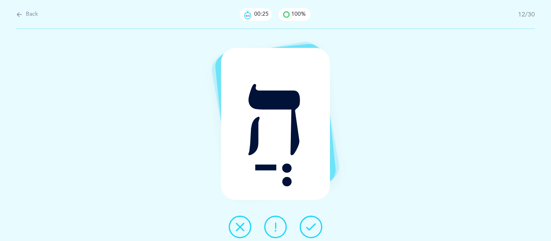
click at [312, 228] on icon at bounding box center [311, 228] width 10 height 10
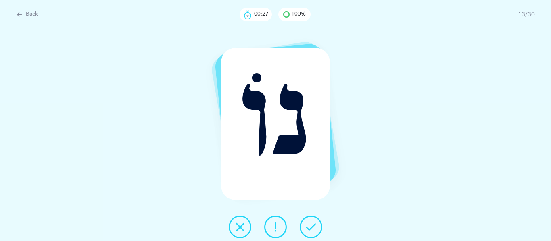
click at [312, 228] on icon at bounding box center [311, 228] width 10 height 10
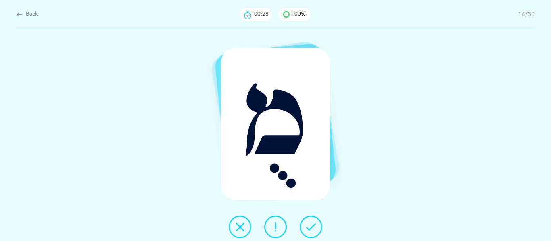
click at [312, 228] on icon at bounding box center [311, 228] width 10 height 10
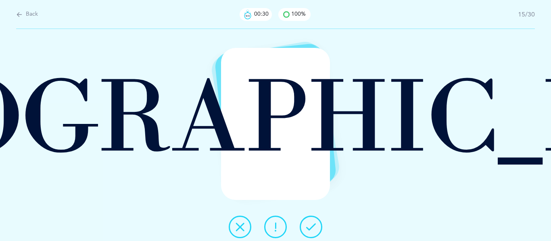
click at [312, 228] on icon at bounding box center [311, 228] width 10 height 10
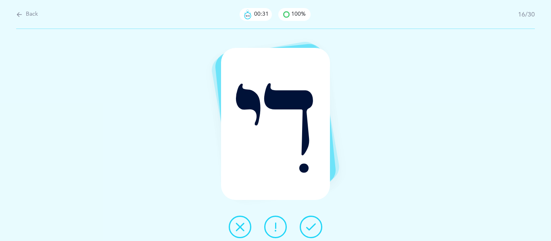
click at [312, 228] on icon at bounding box center [311, 228] width 10 height 10
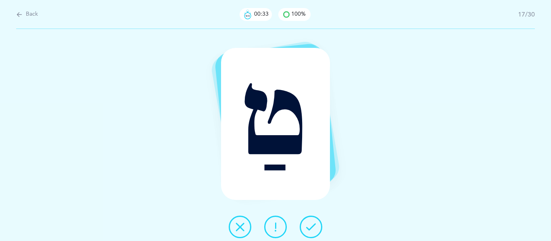
click at [312, 228] on icon at bounding box center [311, 228] width 10 height 10
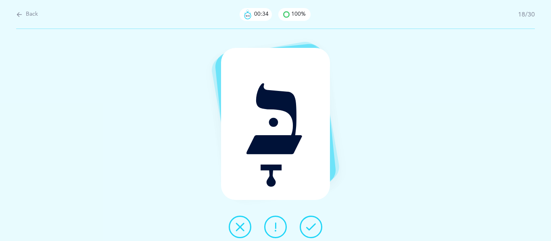
click at [312, 228] on icon at bounding box center [311, 228] width 10 height 10
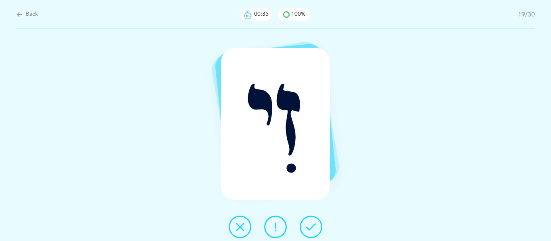
click at [312, 228] on icon at bounding box center [311, 228] width 10 height 10
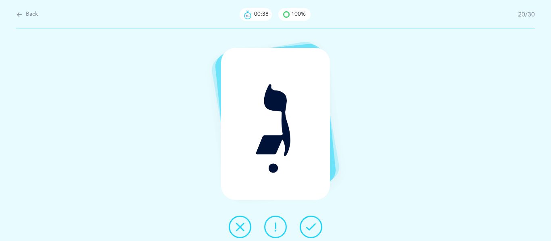
click at [312, 228] on icon at bounding box center [311, 228] width 10 height 10
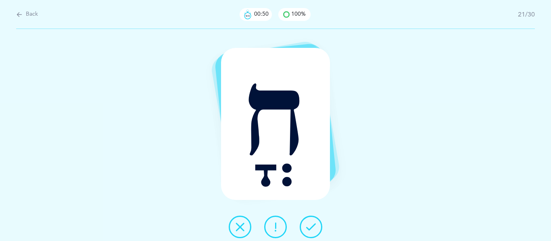
click at [312, 228] on icon at bounding box center [311, 228] width 10 height 10
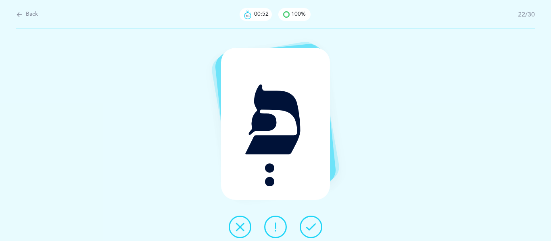
click at [312, 228] on icon at bounding box center [311, 228] width 10 height 10
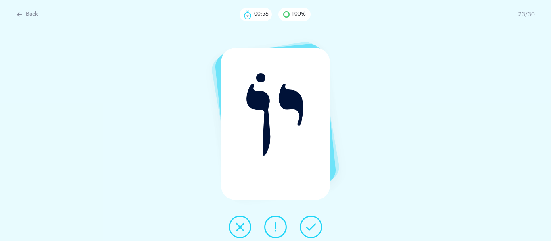
click at [312, 228] on icon at bounding box center [311, 228] width 10 height 10
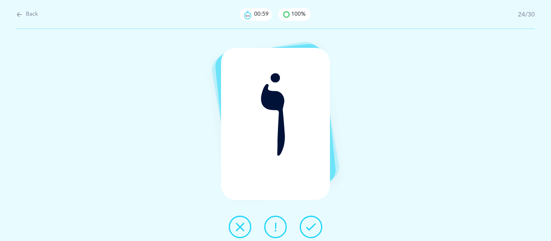
click at [312, 228] on icon at bounding box center [311, 228] width 10 height 10
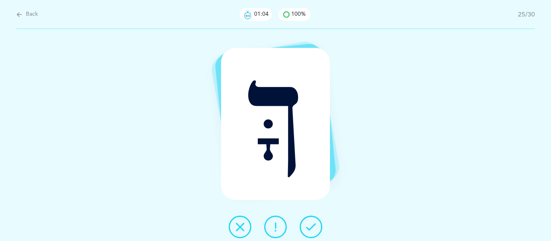
click at [312, 228] on icon at bounding box center [311, 228] width 10 height 10
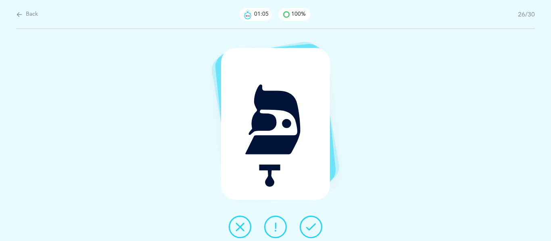
click at [312, 228] on icon at bounding box center [311, 228] width 10 height 10
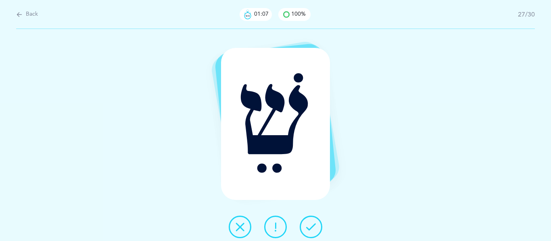
click at [312, 228] on icon at bounding box center [311, 228] width 10 height 10
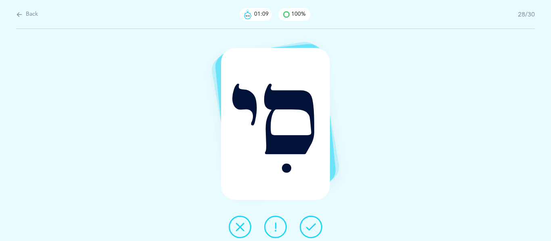
click at [312, 228] on icon at bounding box center [311, 228] width 10 height 10
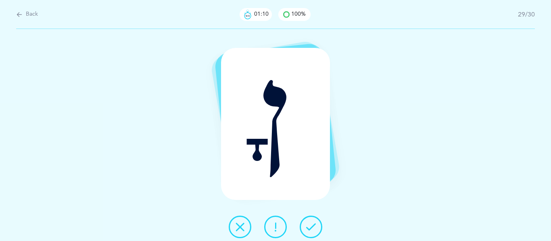
click at [312, 228] on icon at bounding box center [311, 228] width 10 height 10
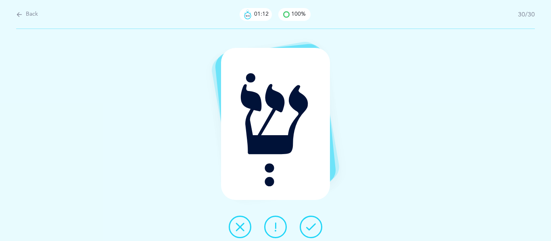
click at [312, 228] on icon at bounding box center [311, 228] width 10 height 10
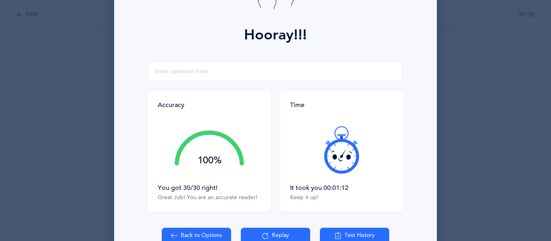
scroll to position [100, 0]
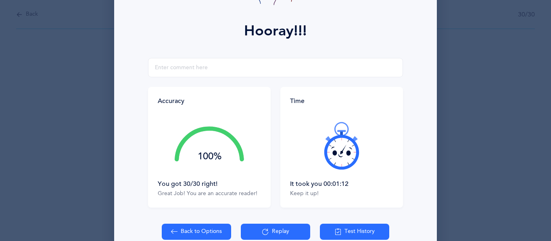
click at [203, 232] on button "Back to Options" at bounding box center [196, 232] width 69 height 16
select select "4"
select select "27"
select select "single"
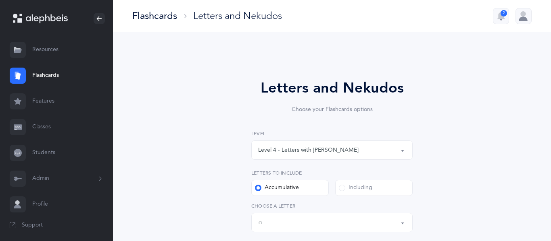
click at [403, 153] on button "Level 4 - Letters with [PERSON_NAME]" at bounding box center [331, 150] width 161 height 19
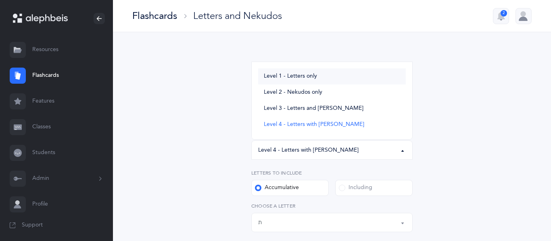
click at [295, 77] on span "Level 1 - Letters only" at bounding box center [290, 76] width 53 height 7
select select "1"
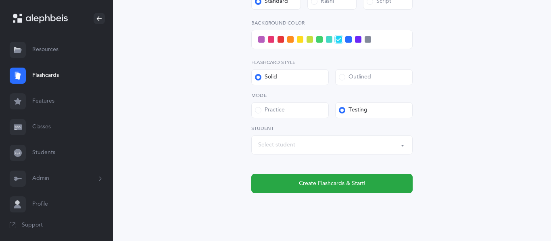
scroll to position [363, 0]
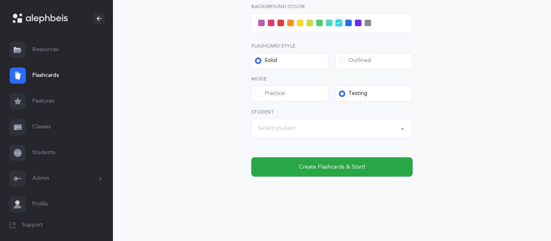
click at [277, 132] on div "Select student" at bounding box center [276, 129] width 37 height 8
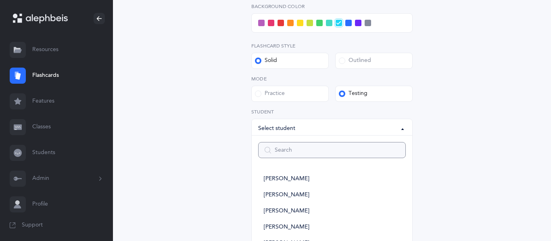
type input "a"
select select
type input "az"
select select
type input "az"
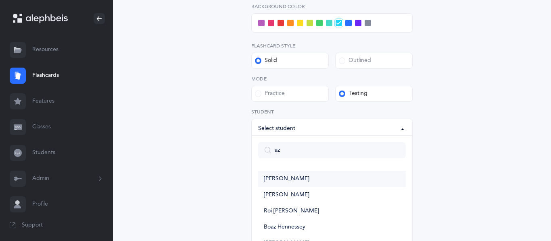
click at [272, 179] on span "[PERSON_NAME]" at bounding box center [287, 179] width 46 height 7
select select "11822"
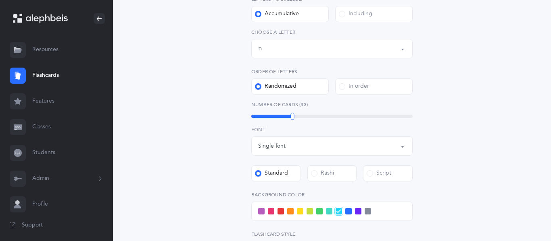
scroll to position [174, 0]
click at [281, 212] on span at bounding box center [280, 212] width 6 height 6
click at [0, 0] on input "checkbox" at bounding box center [0, 0] width 0 height 0
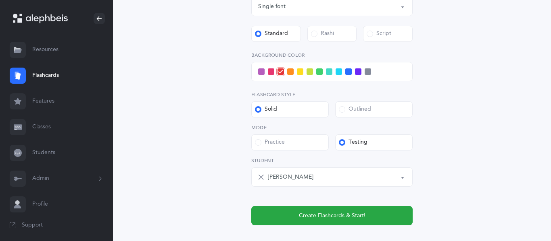
scroll to position [320, 0]
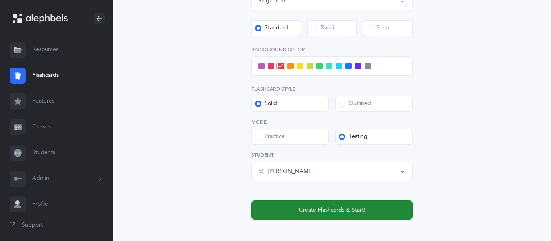
click at [387, 212] on button "Create Flashcards & Start!" at bounding box center [331, 210] width 161 height 19
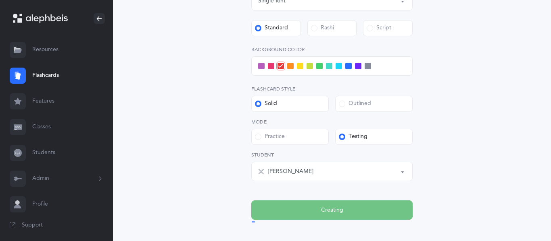
scroll to position [0, 0]
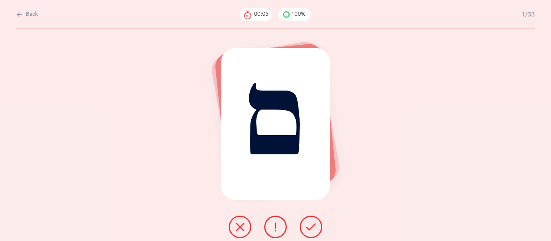
click at [315, 228] on icon at bounding box center [311, 228] width 10 height 10
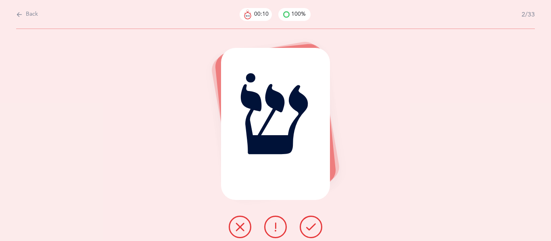
click at [315, 228] on icon at bounding box center [311, 228] width 10 height 10
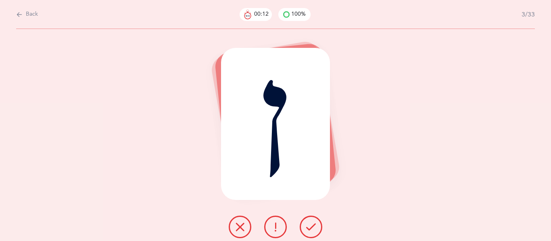
click at [315, 228] on icon at bounding box center [311, 228] width 10 height 10
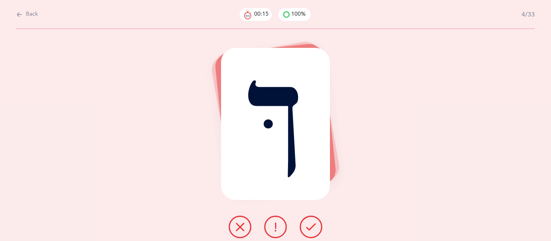
click at [315, 228] on icon at bounding box center [311, 228] width 10 height 10
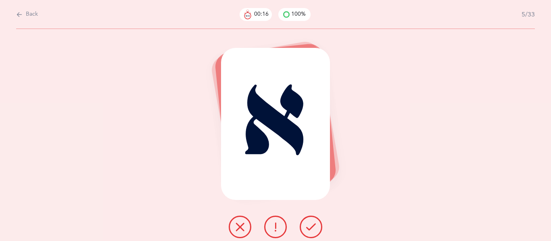
click at [315, 228] on icon at bounding box center [311, 228] width 10 height 10
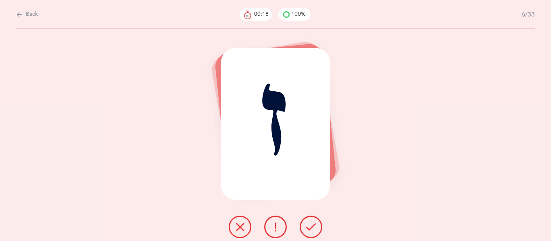
click at [315, 228] on icon at bounding box center [311, 228] width 10 height 10
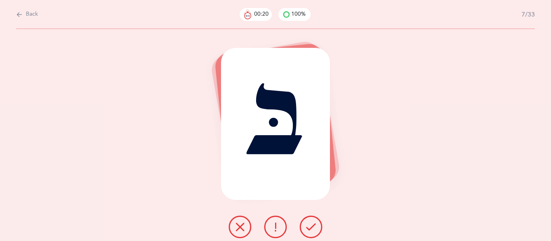
click at [315, 228] on icon at bounding box center [311, 228] width 10 height 10
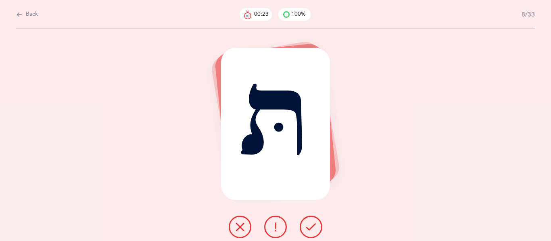
click at [315, 228] on icon at bounding box center [311, 228] width 10 height 10
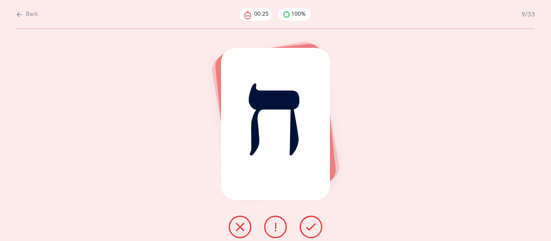
click at [315, 228] on icon at bounding box center [311, 228] width 10 height 10
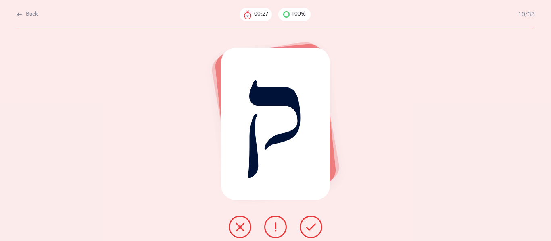
click at [315, 228] on icon at bounding box center [311, 228] width 10 height 10
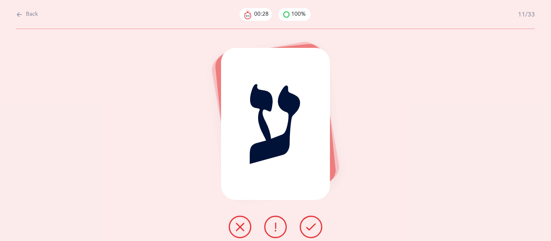
click at [315, 228] on icon at bounding box center [311, 228] width 10 height 10
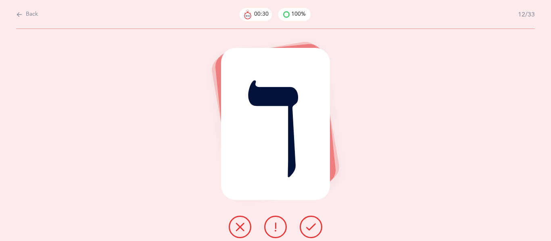
click at [315, 228] on icon at bounding box center [311, 228] width 10 height 10
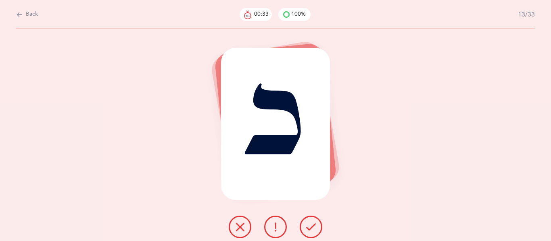
click at [315, 228] on icon at bounding box center [311, 228] width 10 height 10
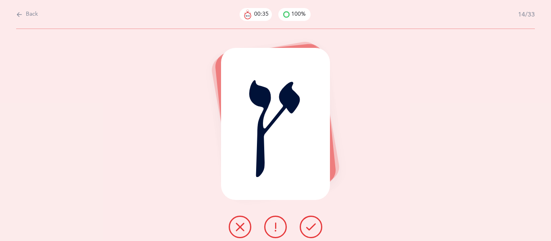
click at [315, 228] on icon at bounding box center [311, 228] width 10 height 10
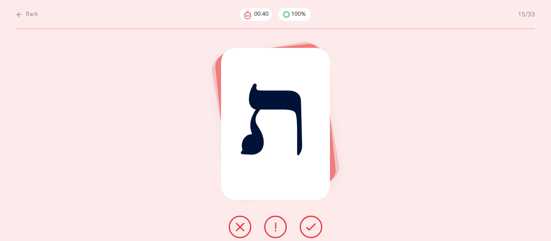
click at [315, 228] on icon at bounding box center [311, 228] width 10 height 10
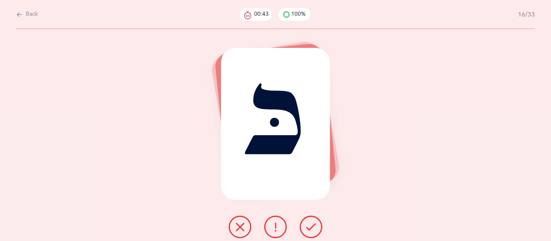
click at [315, 228] on icon at bounding box center [311, 228] width 10 height 10
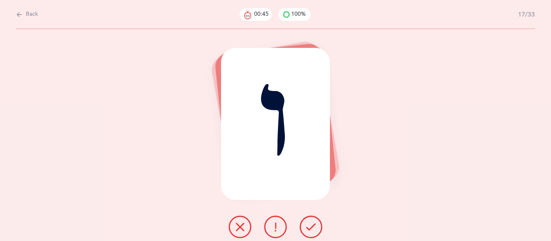
click at [315, 228] on icon at bounding box center [311, 228] width 10 height 10
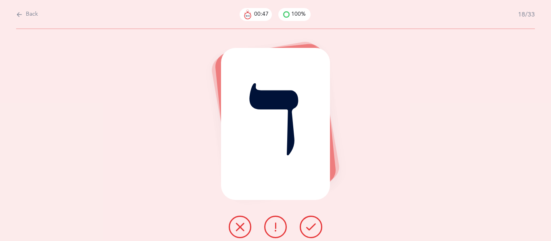
click at [315, 228] on icon at bounding box center [311, 228] width 10 height 10
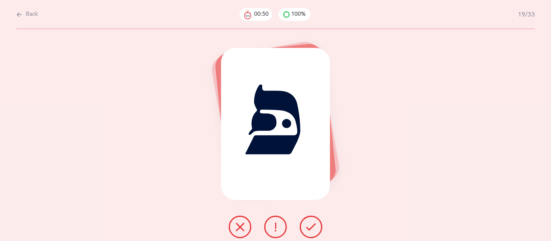
click at [315, 228] on icon at bounding box center [311, 228] width 10 height 10
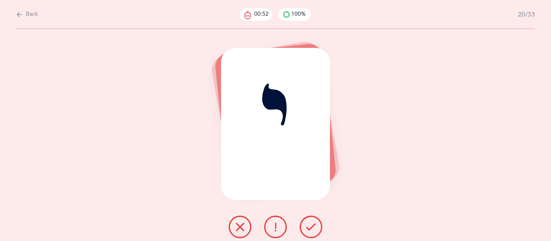
click at [315, 228] on icon at bounding box center [311, 228] width 10 height 10
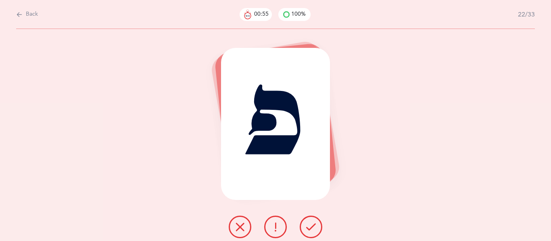
click at [315, 228] on icon at bounding box center [311, 228] width 10 height 10
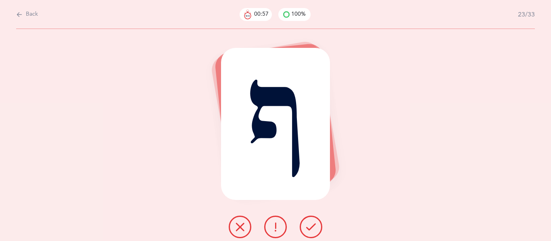
click at [315, 228] on icon at bounding box center [311, 228] width 10 height 10
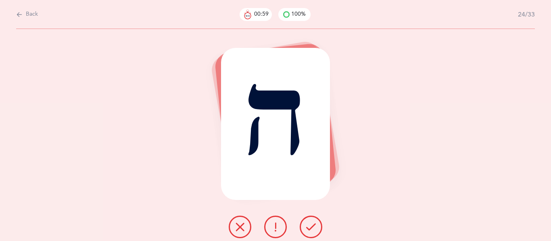
click at [315, 228] on icon at bounding box center [311, 228] width 10 height 10
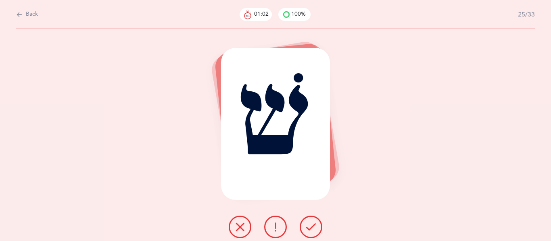
click at [315, 228] on icon at bounding box center [311, 228] width 10 height 10
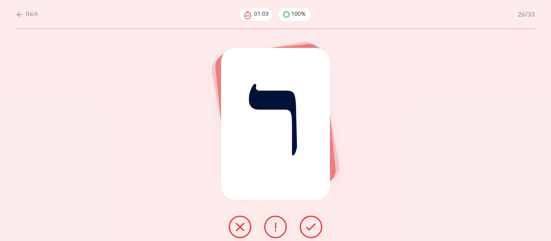
click at [315, 228] on icon at bounding box center [311, 228] width 10 height 10
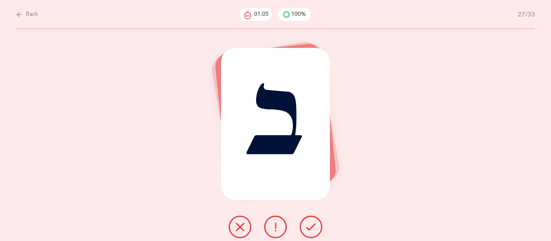
click at [315, 228] on icon at bounding box center [311, 228] width 10 height 10
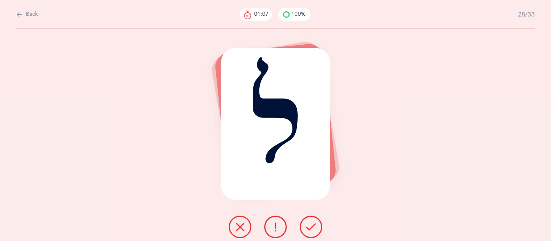
click at [315, 228] on icon at bounding box center [311, 228] width 10 height 10
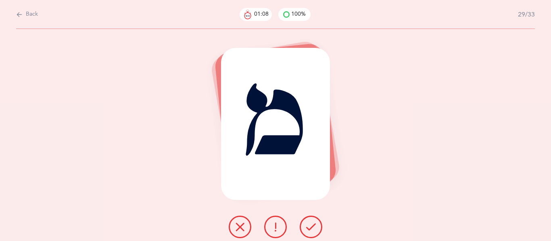
click at [315, 228] on icon at bounding box center [311, 228] width 10 height 10
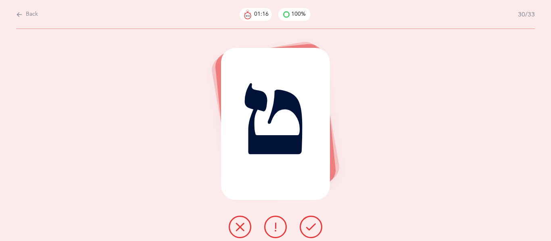
click at [273, 231] on icon at bounding box center [275, 228] width 10 height 10
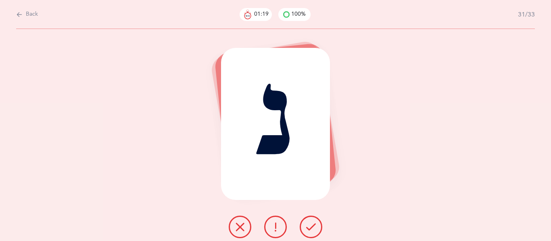
click at [306, 229] on icon at bounding box center [311, 228] width 10 height 10
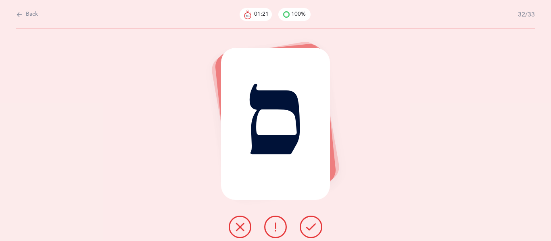
click at [306, 229] on icon at bounding box center [311, 228] width 10 height 10
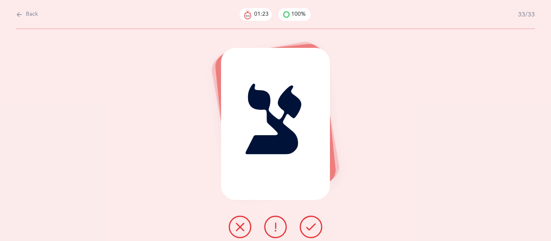
click at [306, 229] on icon at bounding box center [311, 228] width 10 height 10
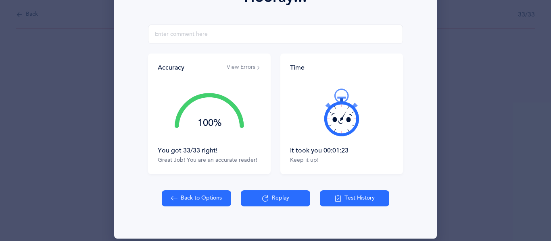
scroll to position [136, 0]
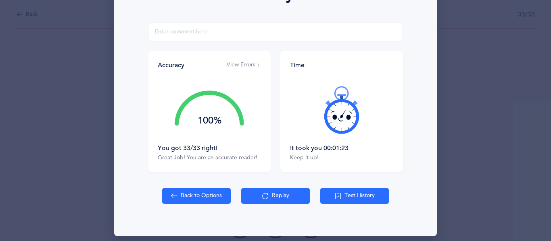
click at [195, 195] on button "Back to Options" at bounding box center [196, 196] width 69 height 16
select select "27"
select select "single"
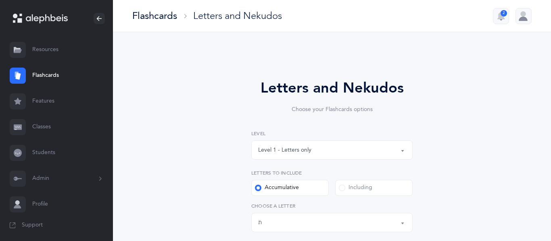
click at [403, 153] on button "Level 1 - Letters only" at bounding box center [331, 150] width 161 height 19
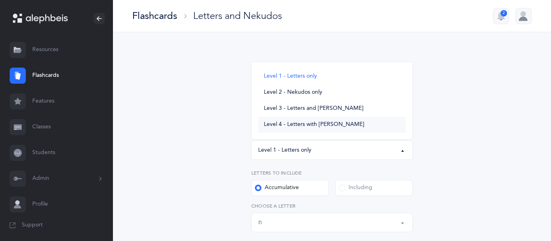
click at [295, 125] on span "Level 4 - Letters with [PERSON_NAME]" at bounding box center [314, 124] width 100 height 7
select select "4"
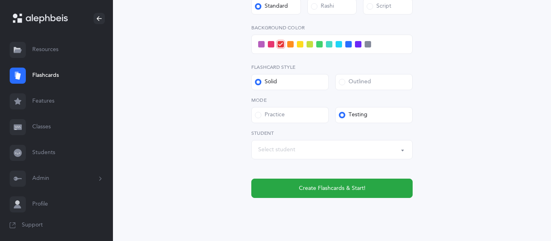
scroll to position [382, 0]
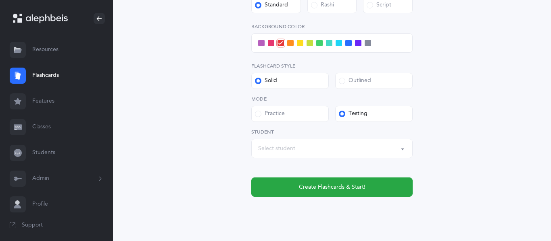
click at [283, 148] on div "Select student" at bounding box center [276, 149] width 37 height 8
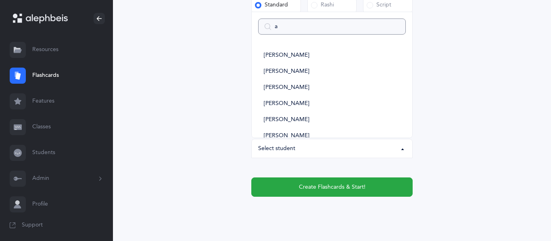
type input "az"
select select
type input "azr"
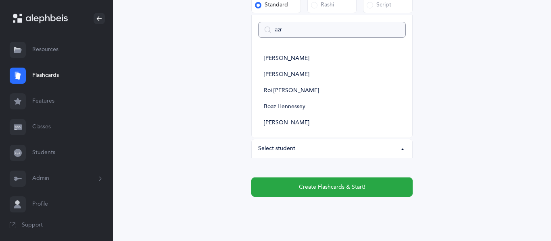
select select
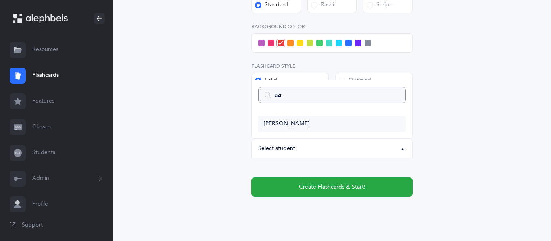
type input "azr"
click at [293, 124] on span "[PERSON_NAME]" at bounding box center [287, 124] width 46 height 7
select select "11822"
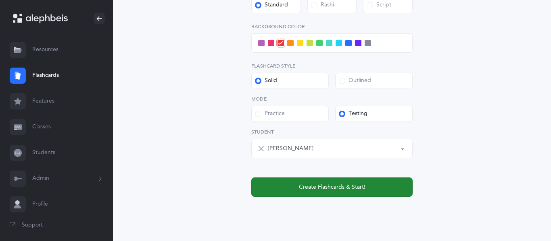
click at [307, 189] on span "Create Flashcards & Start!" at bounding box center [332, 187] width 67 height 8
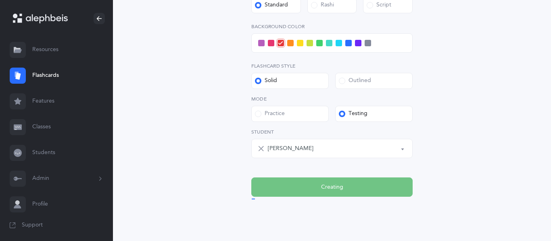
scroll to position [0, 0]
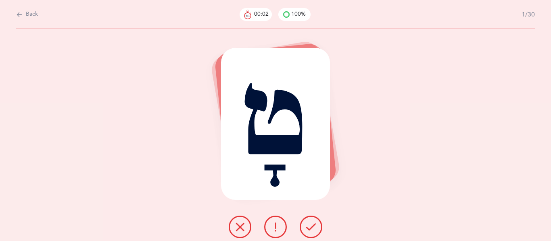
click at [311, 225] on icon at bounding box center [311, 228] width 10 height 10
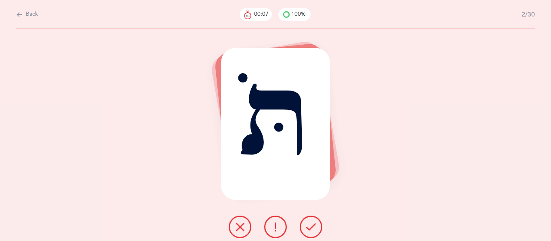
click at [279, 228] on icon at bounding box center [275, 228] width 10 height 10
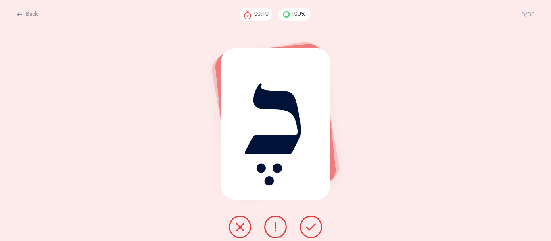
click at [302, 228] on button at bounding box center [310, 227] width 23 height 23
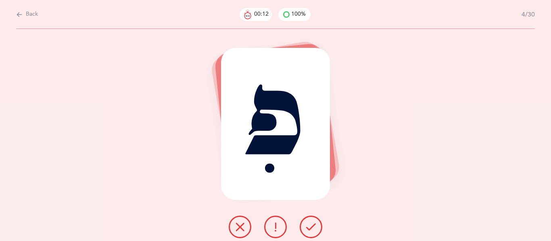
click at [302, 228] on button at bounding box center [310, 227] width 23 height 23
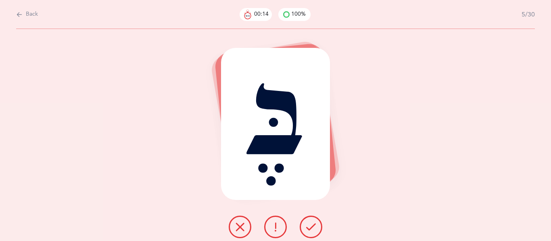
click at [302, 228] on button at bounding box center [310, 227] width 23 height 23
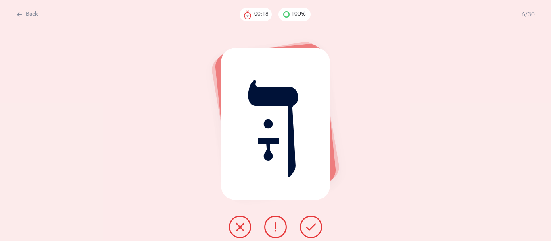
click at [302, 228] on button at bounding box center [310, 227] width 23 height 23
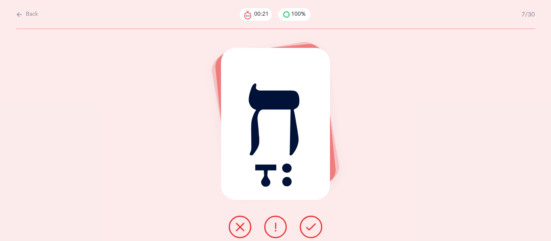
click at [317, 225] on button at bounding box center [310, 227] width 23 height 23
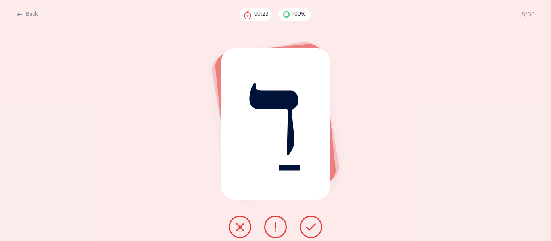
click at [310, 226] on icon at bounding box center [311, 228] width 10 height 10
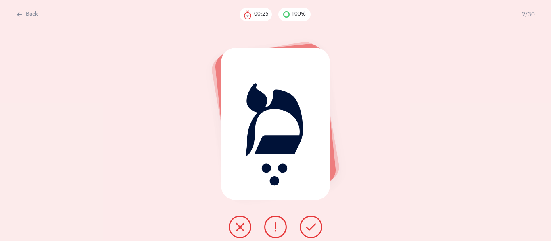
click at [310, 226] on icon at bounding box center [311, 228] width 10 height 10
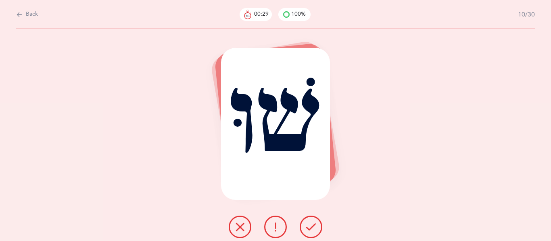
click at [310, 226] on icon at bounding box center [311, 228] width 10 height 10
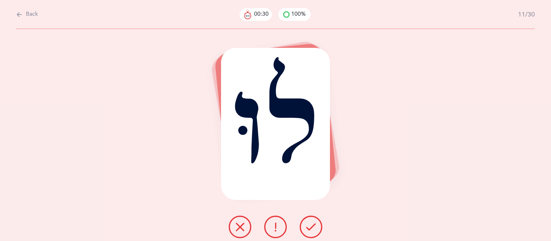
click at [310, 226] on icon at bounding box center [311, 228] width 10 height 10
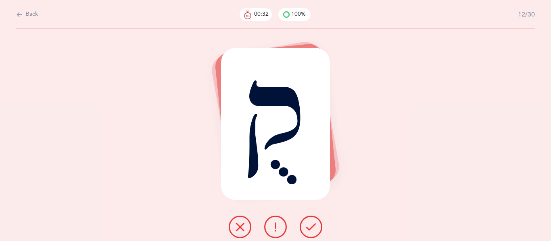
click at [310, 226] on icon at bounding box center [311, 228] width 10 height 10
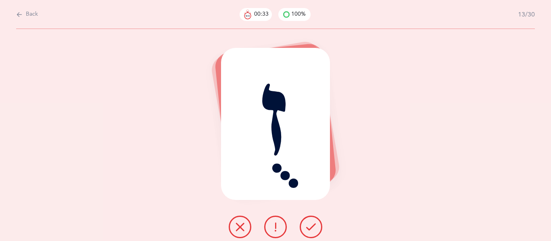
click at [310, 226] on icon at bounding box center [311, 228] width 10 height 10
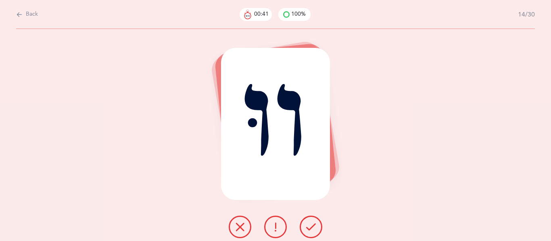
click at [310, 226] on icon at bounding box center [311, 228] width 10 height 10
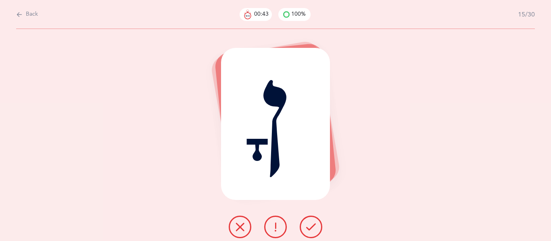
click at [310, 226] on icon at bounding box center [311, 228] width 10 height 10
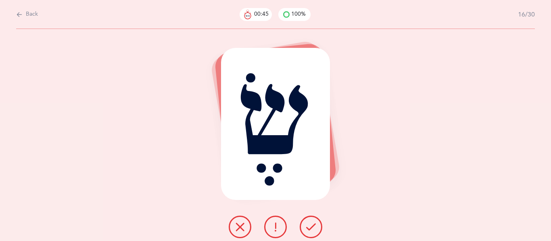
click at [310, 226] on icon at bounding box center [311, 228] width 10 height 10
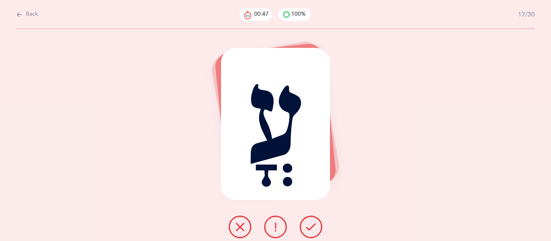
click at [310, 226] on icon at bounding box center [311, 228] width 10 height 10
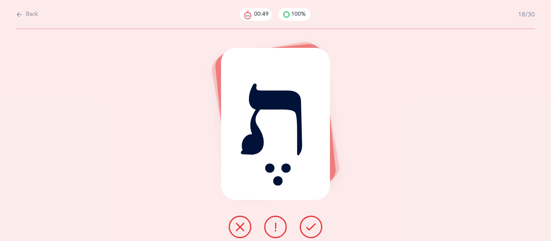
click at [310, 226] on icon at bounding box center [311, 228] width 10 height 10
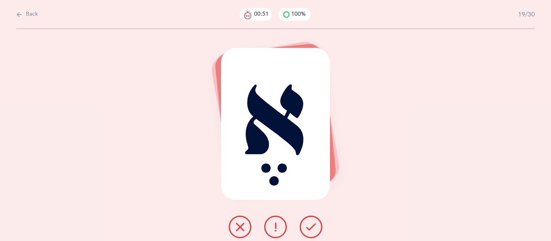
click at [310, 226] on icon at bounding box center [311, 228] width 10 height 10
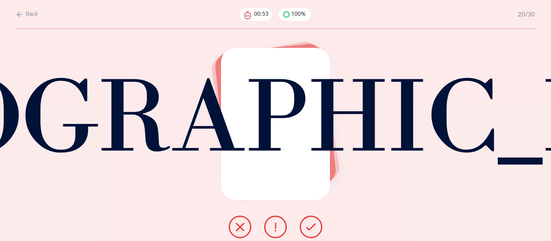
click at [310, 226] on icon at bounding box center [311, 228] width 10 height 10
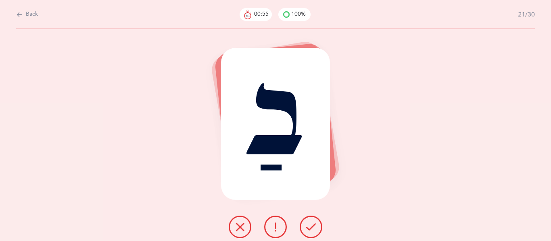
click at [310, 226] on icon at bounding box center [311, 228] width 10 height 10
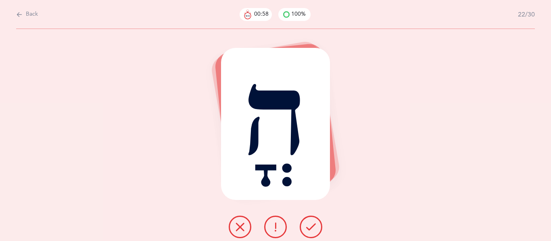
click at [310, 226] on icon at bounding box center [311, 228] width 10 height 10
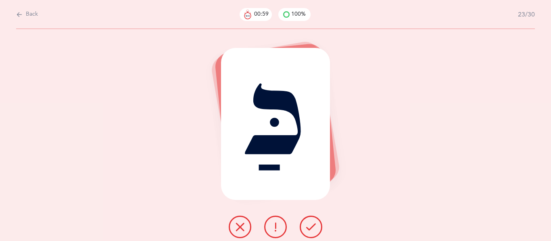
click at [310, 226] on icon at bounding box center [311, 228] width 10 height 10
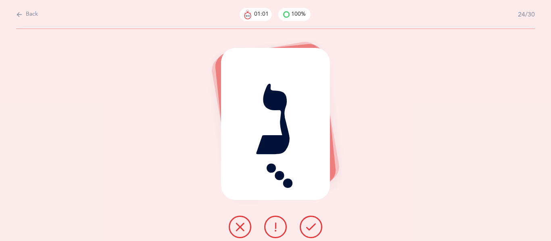
click at [310, 226] on icon at bounding box center [311, 228] width 10 height 10
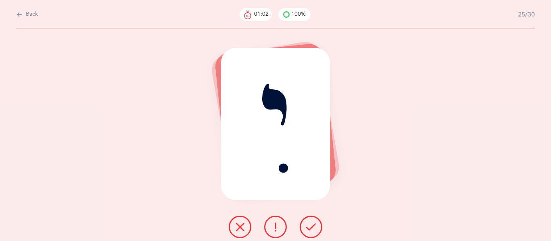
click at [310, 226] on icon at bounding box center [311, 228] width 10 height 10
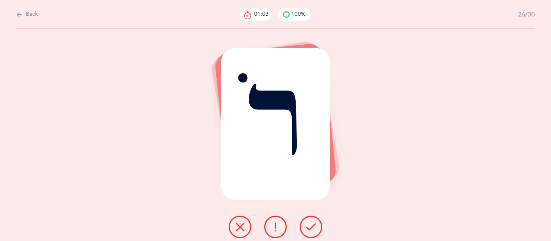
click at [310, 226] on icon at bounding box center [311, 228] width 10 height 10
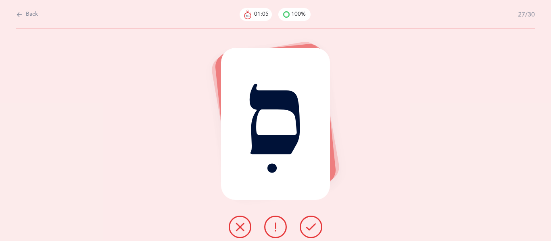
click at [310, 226] on icon at bounding box center [311, 228] width 10 height 10
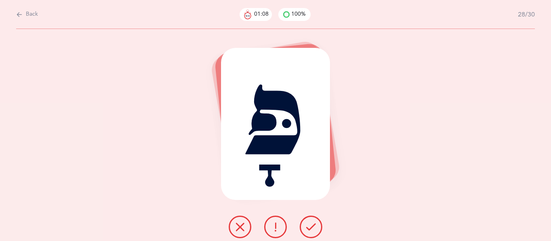
click at [310, 226] on icon at bounding box center [311, 228] width 10 height 10
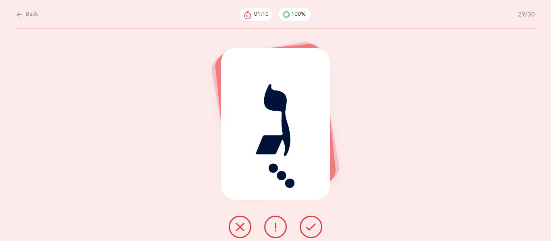
click at [310, 226] on icon at bounding box center [311, 228] width 10 height 10
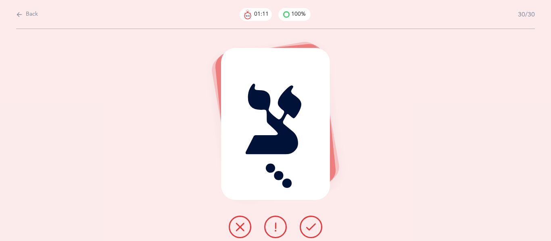
click at [310, 226] on icon at bounding box center [311, 228] width 10 height 10
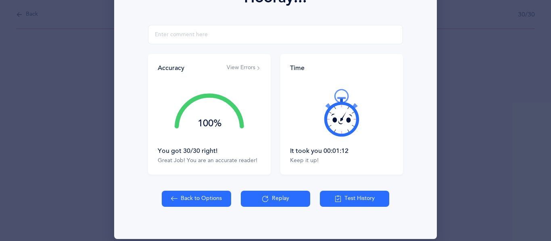
scroll to position [142, 0]
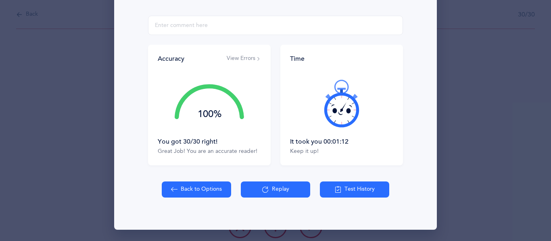
click at [201, 190] on button "Back to Options" at bounding box center [196, 190] width 69 height 16
select select "4"
select select "27"
select select "single"
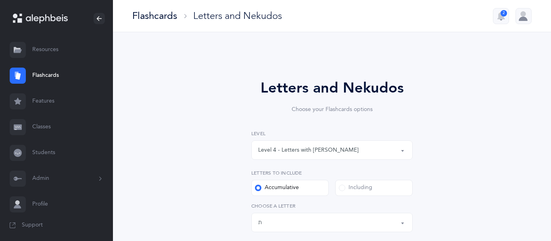
click at [404, 152] on button "Level 4 - Letters with [PERSON_NAME]" at bounding box center [331, 150] width 161 height 19
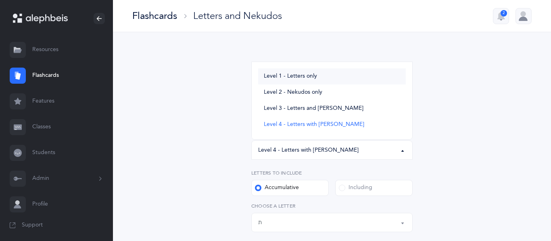
click at [314, 77] on span "Level 1 - Letters only" at bounding box center [290, 76] width 53 height 7
select select "1"
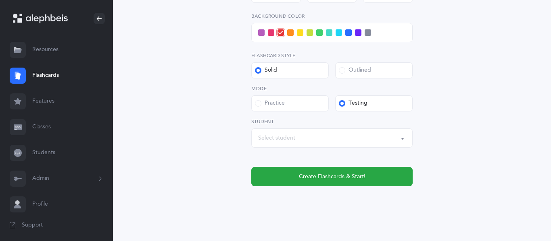
scroll to position [363, 0]
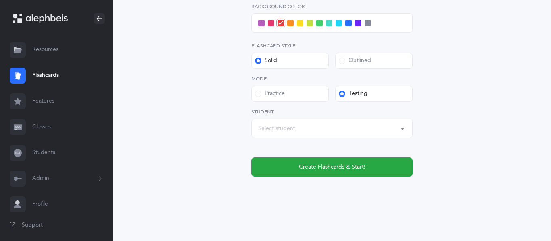
click at [297, 125] on div "Select student" at bounding box center [332, 129] width 148 height 14
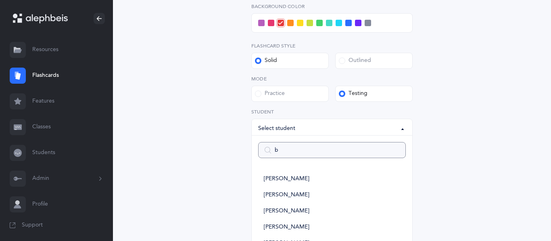
type input "be"
select select
type input "bell"
select select
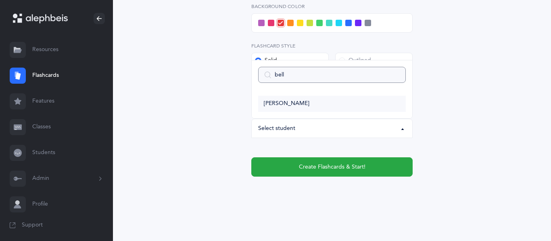
type input "bell"
click at [295, 104] on span "[PERSON_NAME]" at bounding box center [287, 103] width 46 height 7
select select "2948"
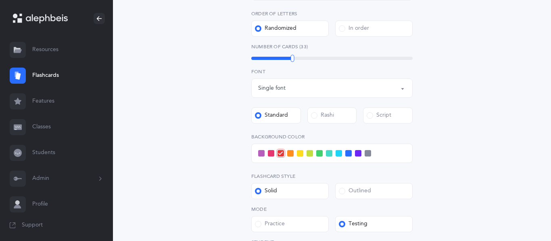
scroll to position [233, 0]
click at [329, 154] on span at bounding box center [329, 153] width 6 height 6
click at [0, 0] on input "checkbox" at bounding box center [0, 0] width 0 height 0
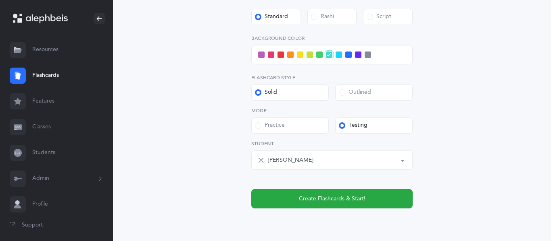
scroll to position [333, 0]
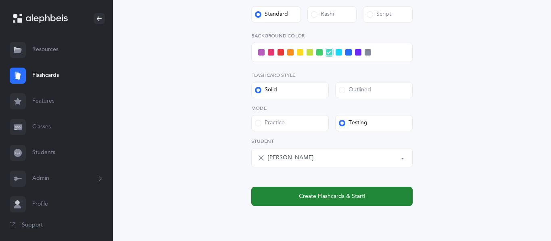
click at [354, 197] on span "Create Flashcards & Start!" at bounding box center [332, 197] width 67 height 8
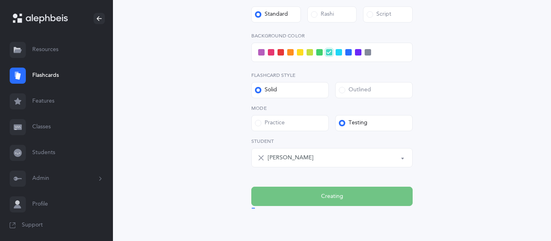
scroll to position [0, 0]
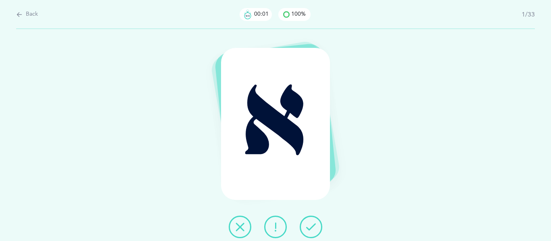
click at [315, 223] on icon at bounding box center [311, 228] width 10 height 10
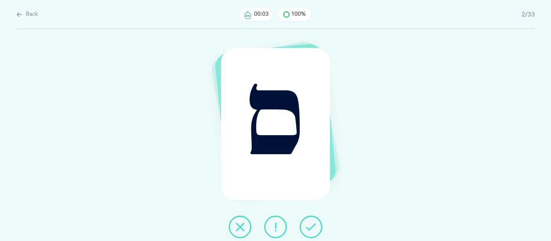
click at [306, 229] on icon at bounding box center [311, 228] width 10 height 10
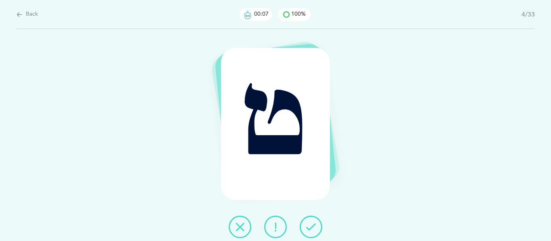
click at [306, 229] on icon at bounding box center [311, 228] width 10 height 10
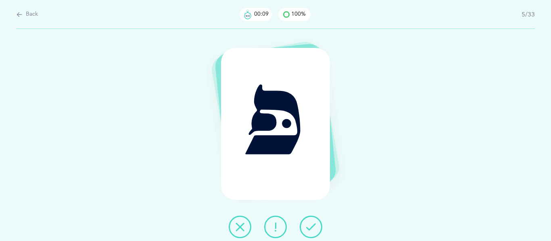
click at [306, 229] on icon at bounding box center [311, 228] width 10 height 10
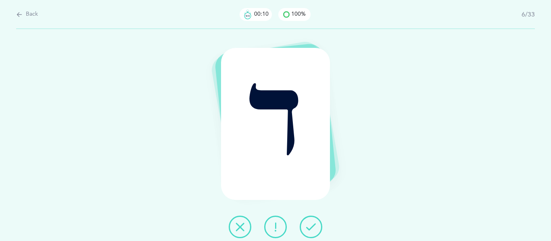
click at [306, 229] on icon at bounding box center [311, 228] width 10 height 10
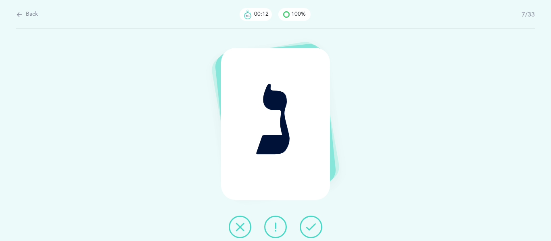
click at [306, 229] on icon at bounding box center [311, 228] width 10 height 10
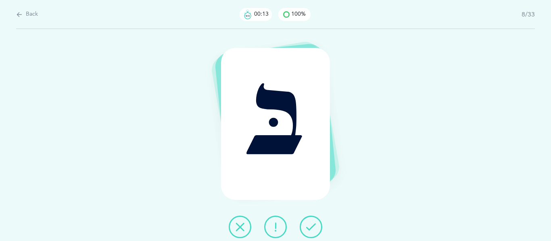
click at [306, 229] on icon at bounding box center [311, 228] width 10 height 10
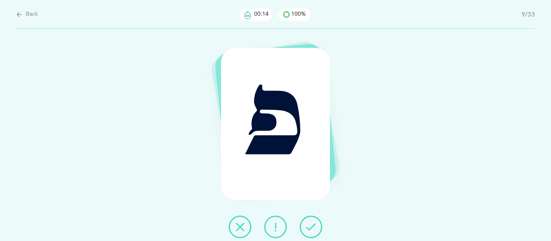
click at [306, 229] on icon at bounding box center [311, 228] width 10 height 10
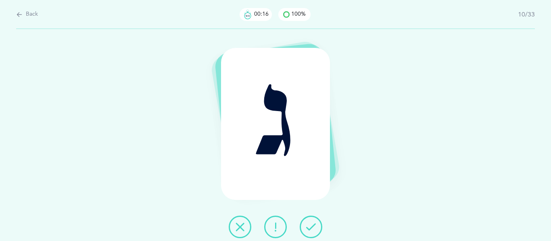
click at [306, 229] on icon at bounding box center [311, 228] width 10 height 10
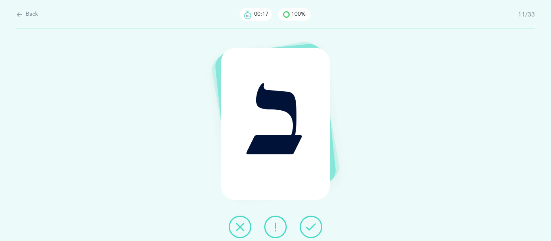
click at [306, 229] on icon at bounding box center [311, 228] width 10 height 10
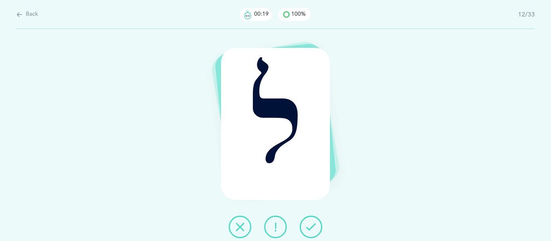
click at [306, 229] on icon at bounding box center [311, 228] width 10 height 10
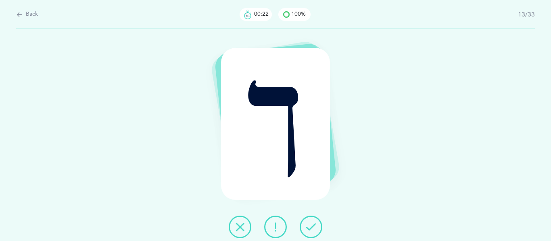
click at [306, 229] on icon at bounding box center [311, 228] width 10 height 10
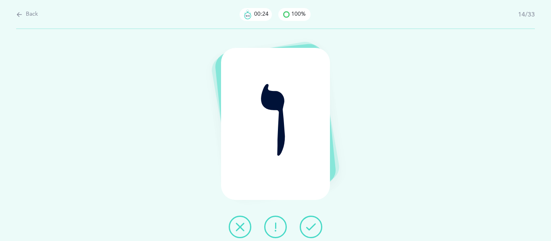
click at [306, 229] on icon at bounding box center [311, 228] width 10 height 10
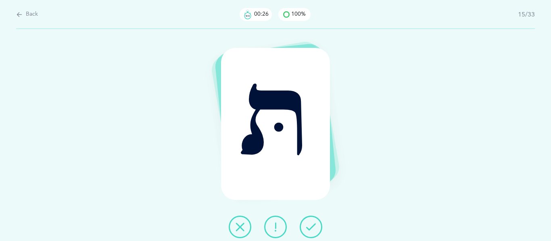
click at [306, 229] on icon at bounding box center [311, 228] width 10 height 10
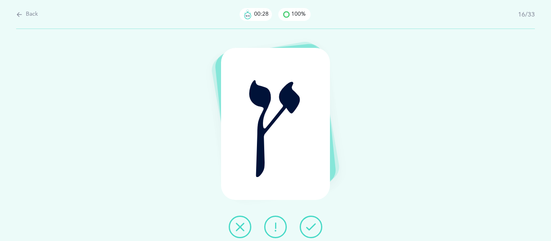
click at [306, 229] on icon at bounding box center [311, 228] width 10 height 10
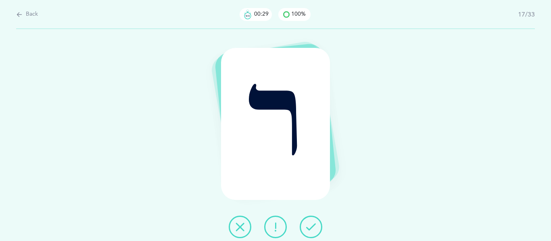
click at [306, 229] on icon at bounding box center [311, 228] width 10 height 10
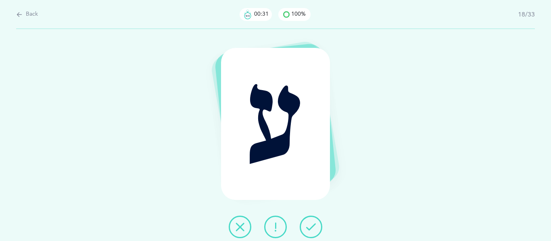
click at [306, 229] on icon at bounding box center [311, 228] width 10 height 10
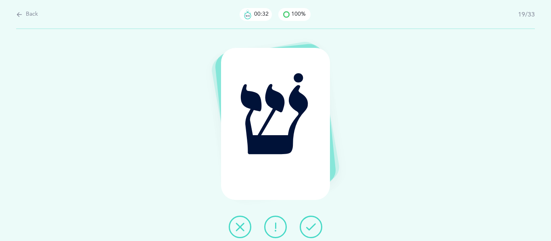
click at [306, 229] on icon at bounding box center [311, 228] width 10 height 10
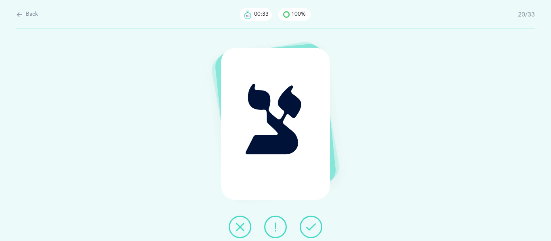
click at [306, 229] on icon at bounding box center [311, 228] width 10 height 10
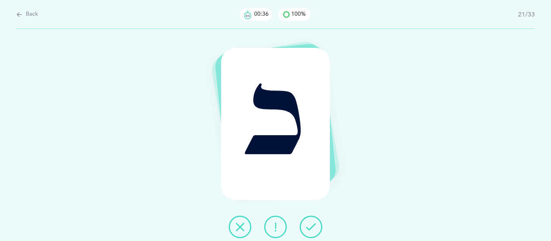
click at [306, 229] on icon at bounding box center [311, 228] width 10 height 10
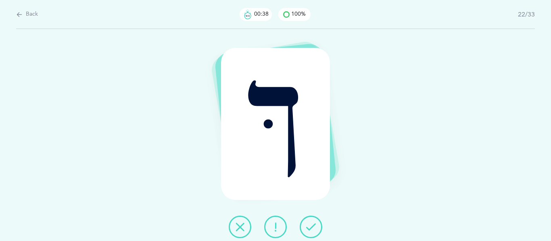
click at [306, 229] on icon at bounding box center [311, 228] width 10 height 10
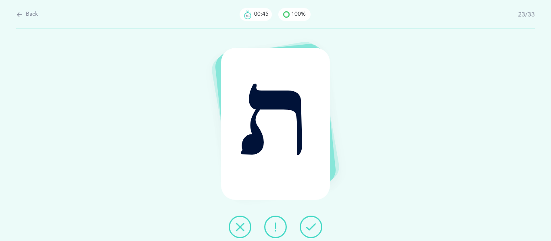
click at [306, 229] on icon at bounding box center [311, 228] width 10 height 10
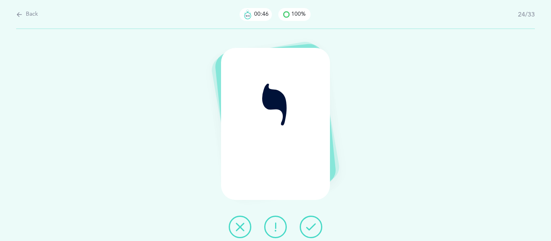
click at [306, 229] on icon at bounding box center [311, 228] width 10 height 10
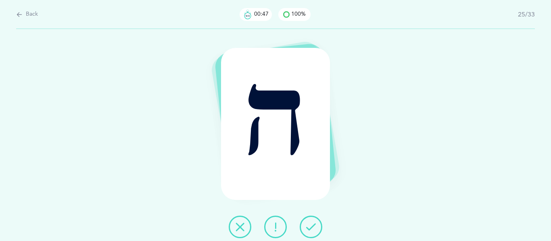
click at [306, 229] on icon at bounding box center [311, 228] width 10 height 10
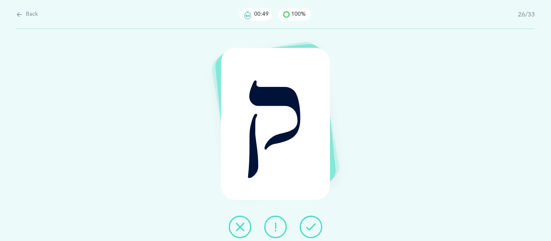
click at [306, 229] on icon at bounding box center [311, 228] width 10 height 10
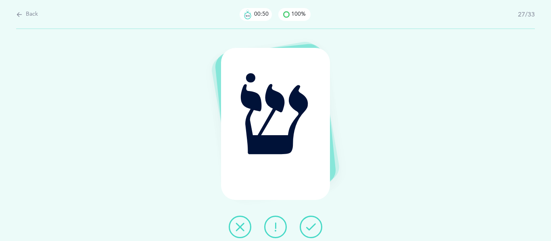
click at [306, 229] on icon at bounding box center [311, 228] width 10 height 10
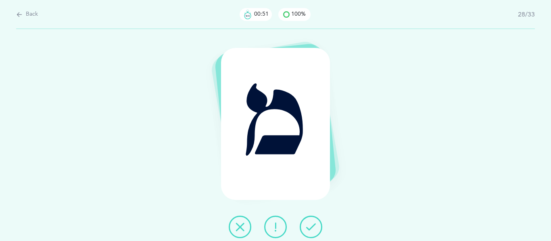
click at [306, 229] on icon at bounding box center [311, 228] width 10 height 10
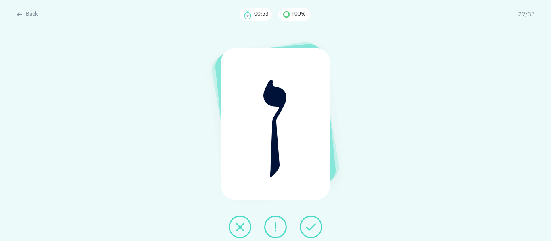
click at [306, 229] on icon at bounding box center [311, 228] width 10 height 10
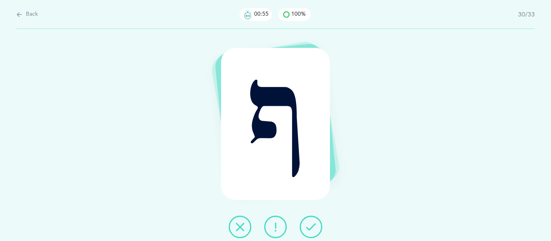
click at [306, 229] on icon at bounding box center [311, 228] width 10 height 10
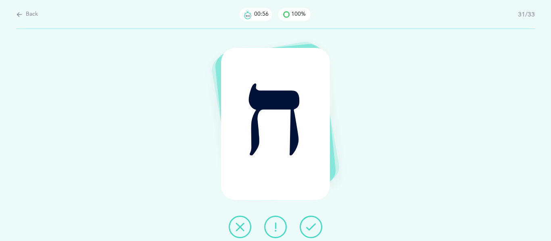
click at [306, 229] on icon at bounding box center [311, 228] width 10 height 10
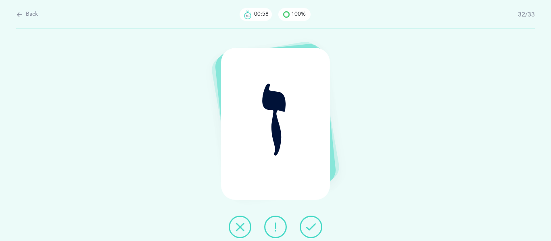
click at [306, 229] on icon at bounding box center [311, 228] width 10 height 10
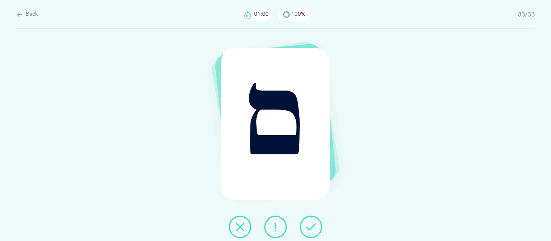
click at [306, 229] on icon at bounding box center [311, 228] width 10 height 10
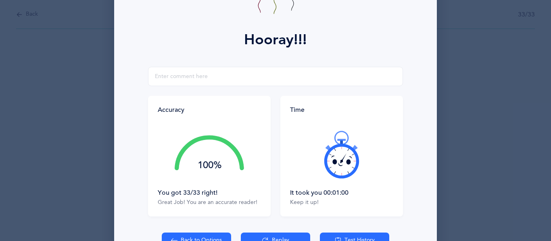
scroll to position [94, 0]
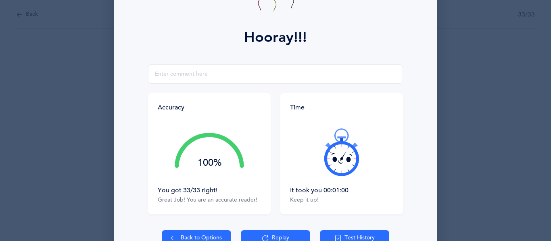
click at [214, 236] on button "Back to Options" at bounding box center [196, 239] width 69 height 16
select select "27"
select select "single"
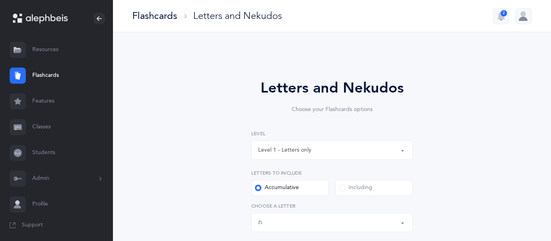
click at [401, 152] on button "Level 1 - Letters only" at bounding box center [331, 150] width 161 height 19
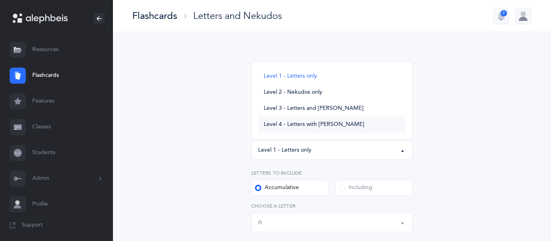
click at [330, 123] on span "Level 4 - Letters with [PERSON_NAME]" at bounding box center [314, 124] width 100 height 7
select select "4"
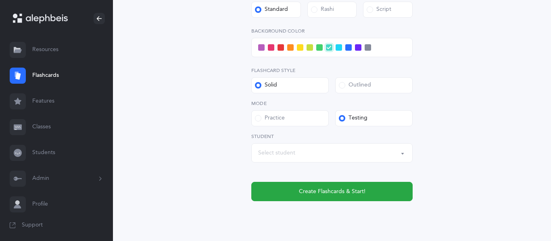
scroll to position [379, 0]
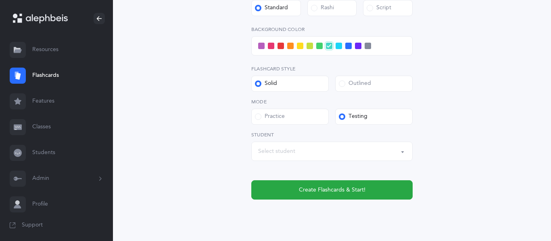
click at [306, 154] on div "Select student" at bounding box center [332, 152] width 148 height 14
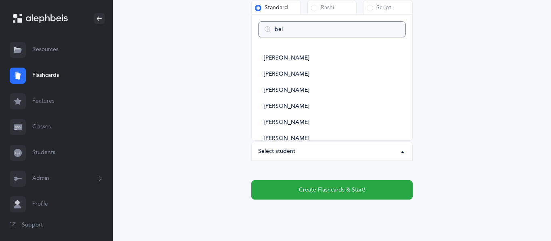
type input "bell"
select select
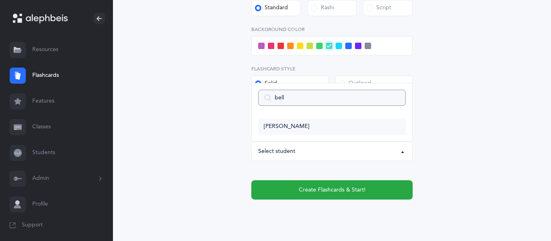
type input "bell"
click at [278, 128] on span "[PERSON_NAME]" at bounding box center [287, 126] width 46 height 7
select select "2948"
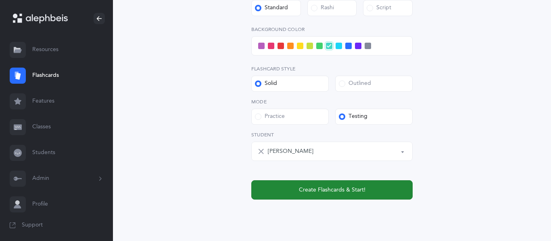
click at [291, 191] on button "Create Flashcards & Start!" at bounding box center [331, 190] width 161 height 19
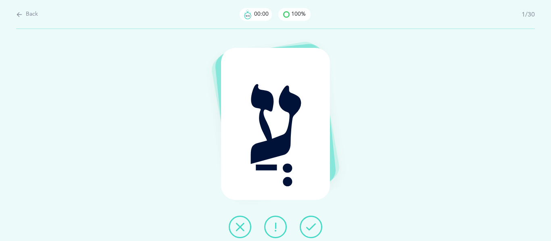
scroll to position [0, 0]
click at [316, 225] on button at bounding box center [310, 227] width 23 height 23
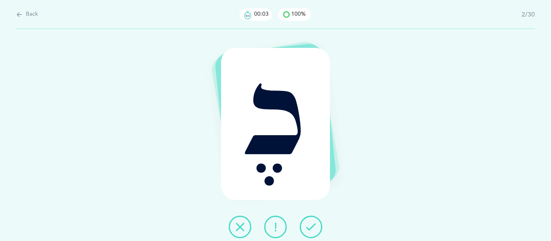
click at [316, 225] on button at bounding box center [310, 227] width 23 height 23
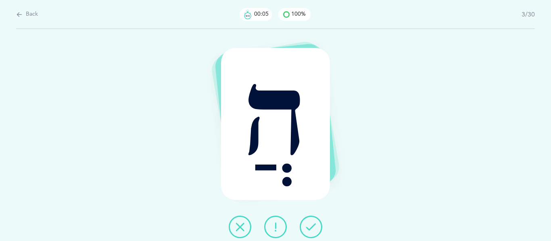
click at [314, 225] on icon at bounding box center [311, 228] width 10 height 10
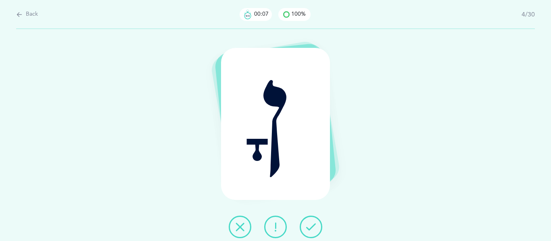
click at [314, 225] on icon at bounding box center [311, 228] width 10 height 10
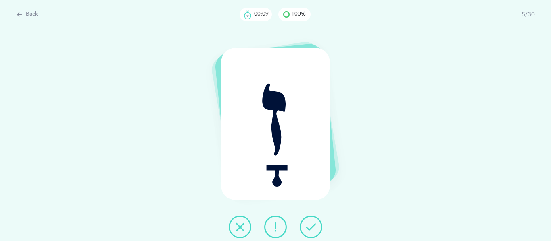
click at [314, 225] on icon at bounding box center [311, 228] width 10 height 10
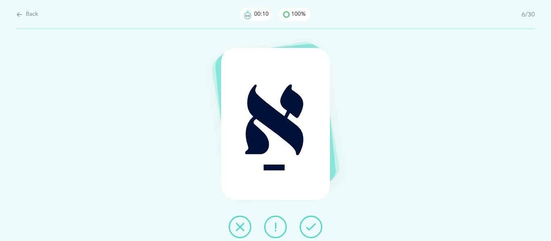
click at [314, 225] on icon at bounding box center [311, 228] width 10 height 10
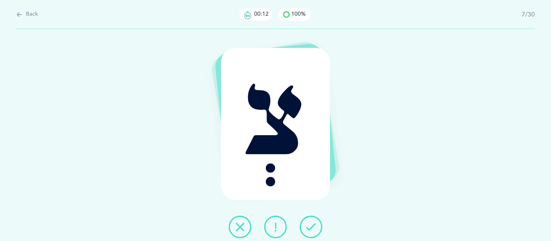
click at [314, 225] on icon at bounding box center [311, 228] width 10 height 10
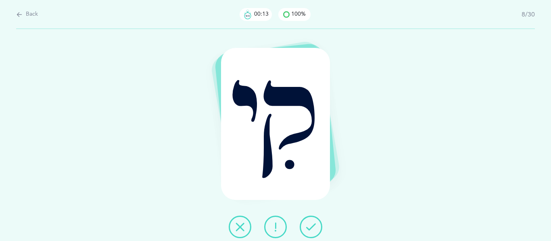
click at [314, 225] on icon at bounding box center [311, 228] width 10 height 10
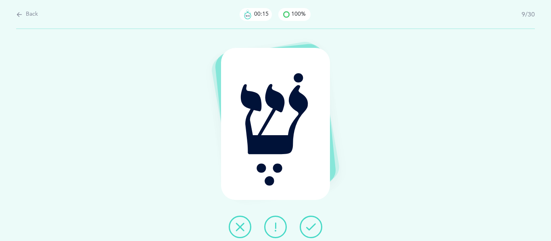
click at [314, 225] on icon at bounding box center [311, 228] width 10 height 10
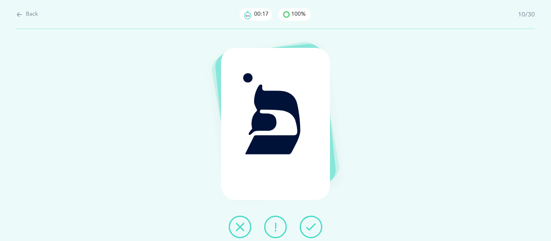
click at [314, 225] on icon at bounding box center [311, 228] width 10 height 10
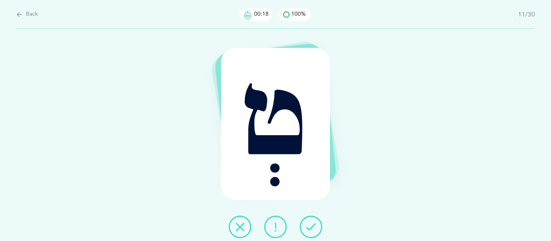
click at [314, 225] on icon at bounding box center [311, 228] width 10 height 10
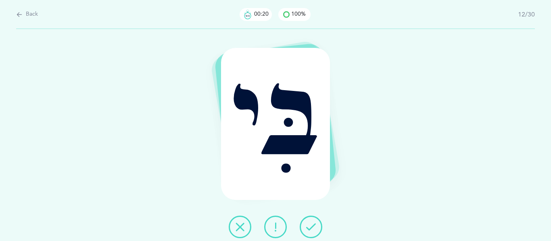
click at [314, 225] on icon at bounding box center [311, 228] width 10 height 10
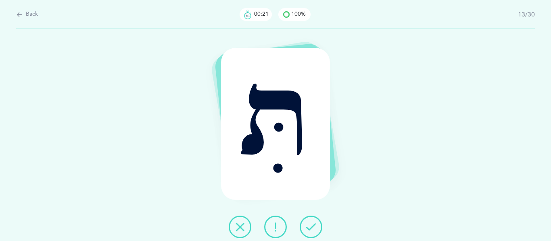
click at [314, 225] on icon at bounding box center [311, 228] width 10 height 10
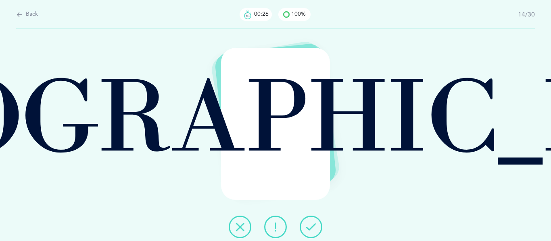
click at [314, 225] on icon at bounding box center [311, 228] width 10 height 10
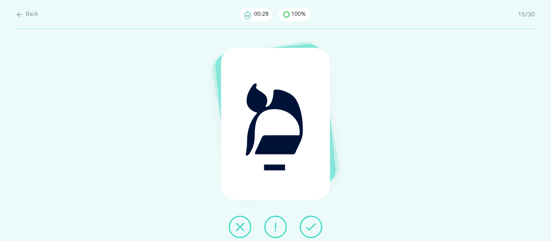
click at [314, 225] on icon at bounding box center [311, 228] width 10 height 10
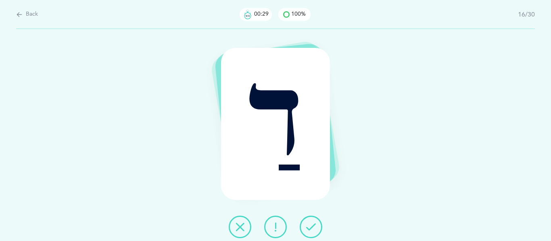
click at [314, 225] on icon at bounding box center [311, 228] width 10 height 10
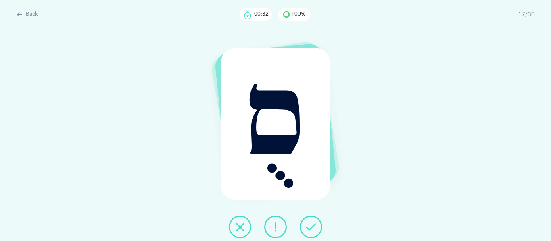
click at [314, 225] on icon at bounding box center [311, 228] width 10 height 10
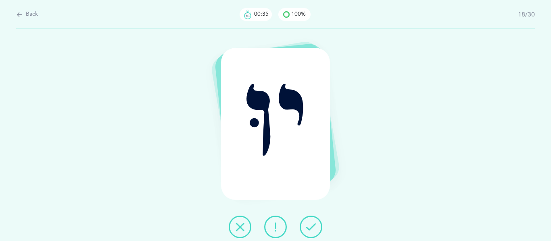
click at [314, 225] on icon at bounding box center [311, 228] width 10 height 10
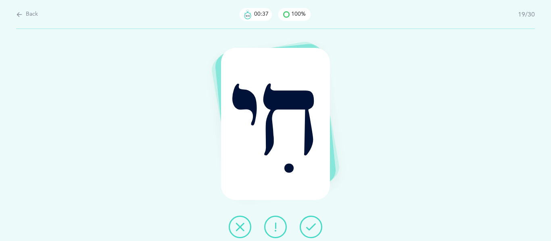
click at [314, 225] on icon at bounding box center [311, 228] width 10 height 10
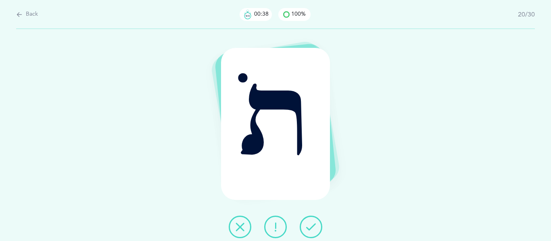
click at [314, 225] on icon at bounding box center [311, 228] width 10 height 10
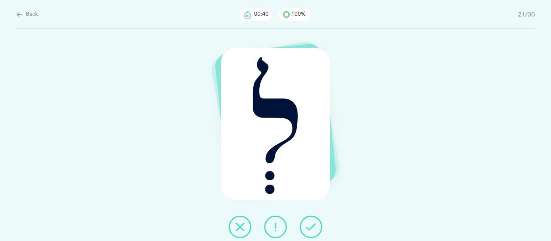
click at [314, 225] on icon at bounding box center [311, 228] width 10 height 10
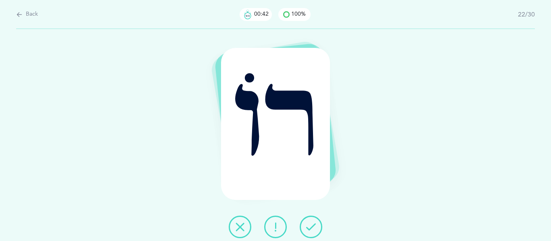
click at [314, 225] on icon at bounding box center [311, 228] width 10 height 10
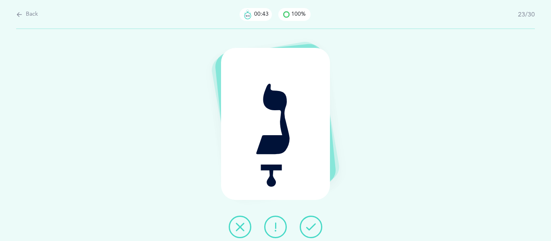
click at [314, 225] on icon at bounding box center [311, 228] width 10 height 10
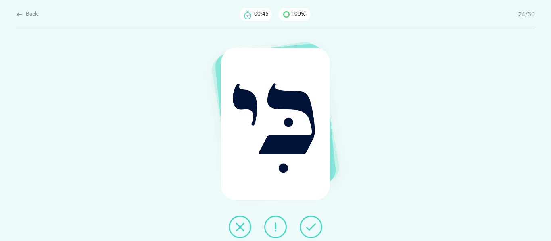
click at [314, 225] on icon at bounding box center [311, 228] width 10 height 10
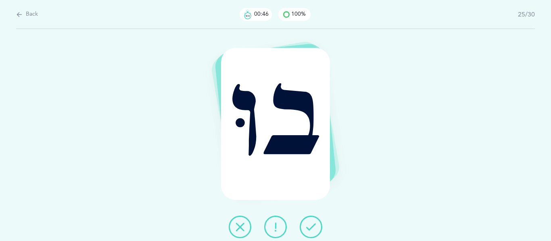
click at [314, 225] on icon at bounding box center [311, 228] width 10 height 10
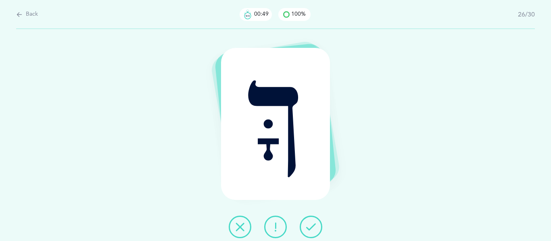
click at [314, 225] on icon at bounding box center [311, 228] width 10 height 10
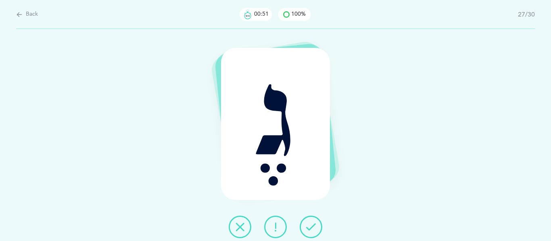
click at [314, 225] on icon at bounding box center [311, 228] width 10 height 10
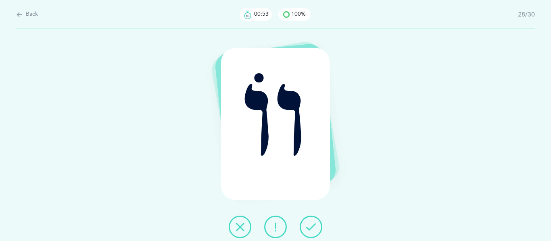
click at [314, 225] on icon at bounding box center [311, 228] width 10 height 10
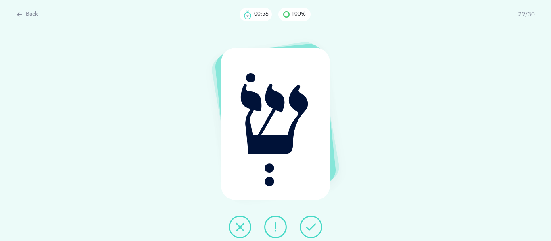
click at [314, 225] on icon at bounding box center [311, 228] width 10 height 10
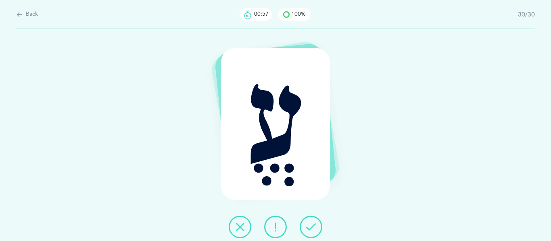
click at [314, 225] on icon at bounding box center [311, 228] width 10 height 10
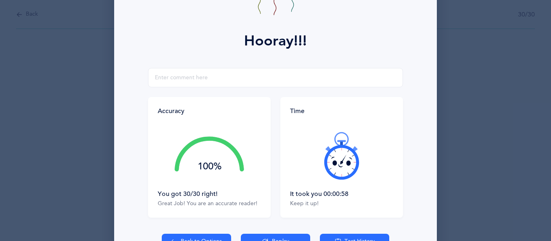
scroll to position [91, 0]
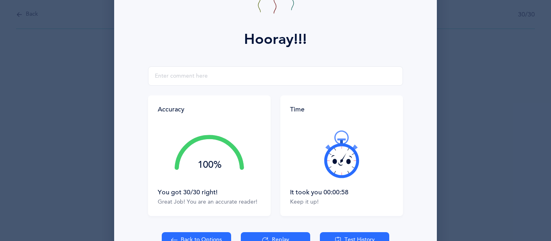
click at [185, 238] on button "Back to Options" at bounding box center [196, 241] width 69 height 16
select select "4"
select select "27"
select select "single"
